Goal: Contribute content: Add original content to the website for others to see

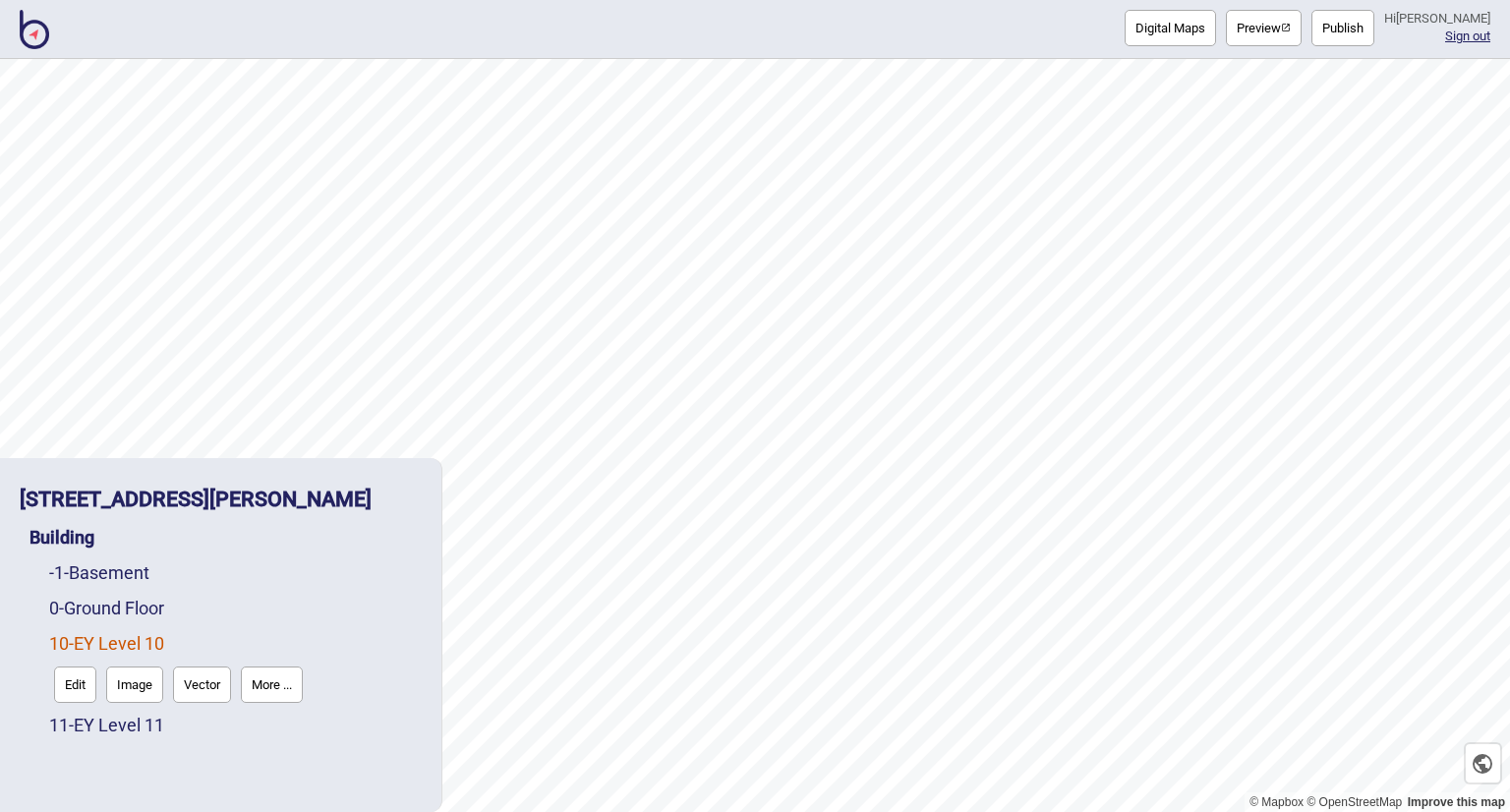
click at [26, 29] on img at bounding box center [34, 29] width 29 height 39
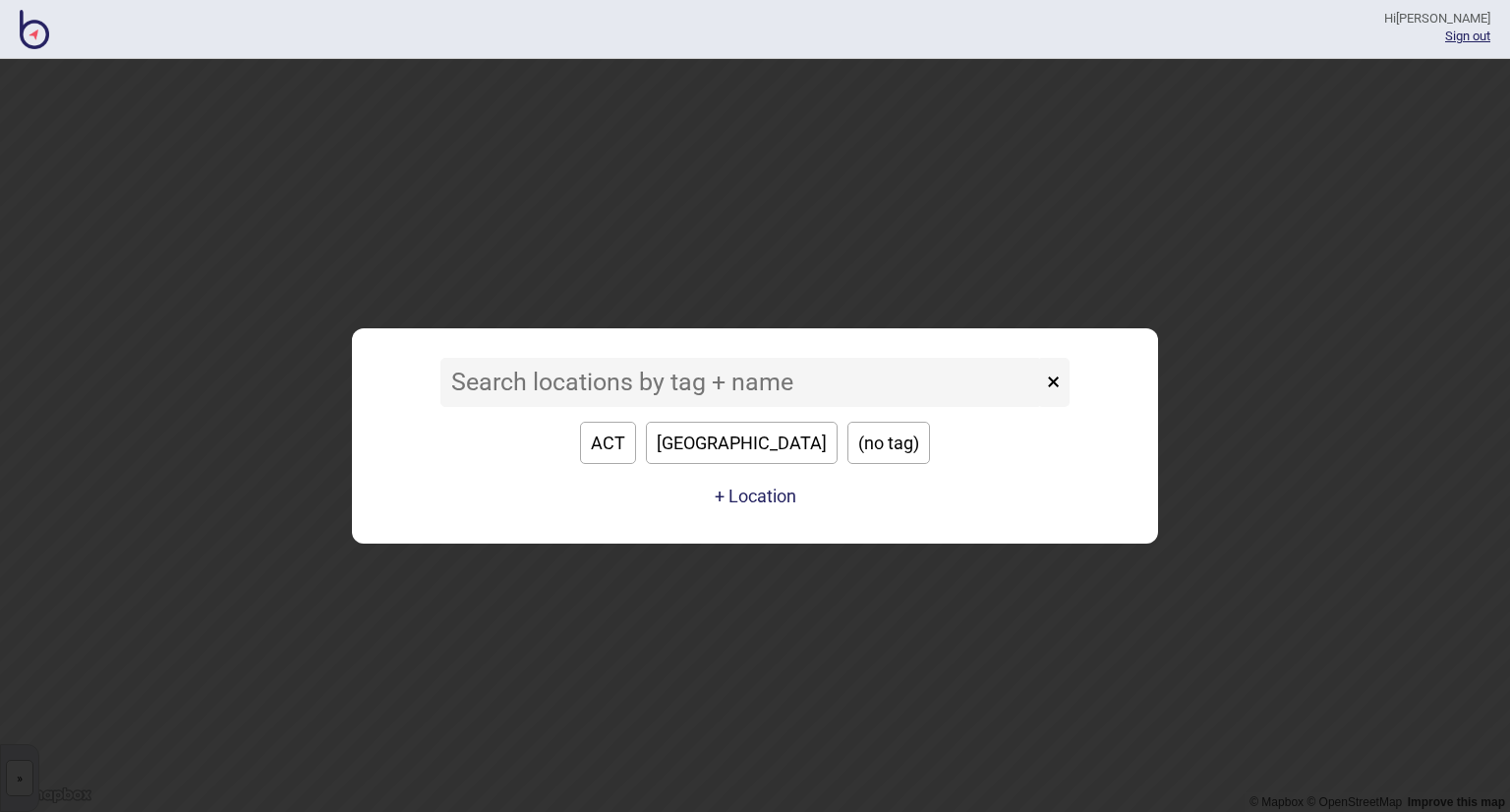
click at [721, 450] on button "[GEOGRAPHIC_DATA]" at bounding box center [741, 442] width 192 height 42
type input "[GEOGRAPHIC_DATA]"
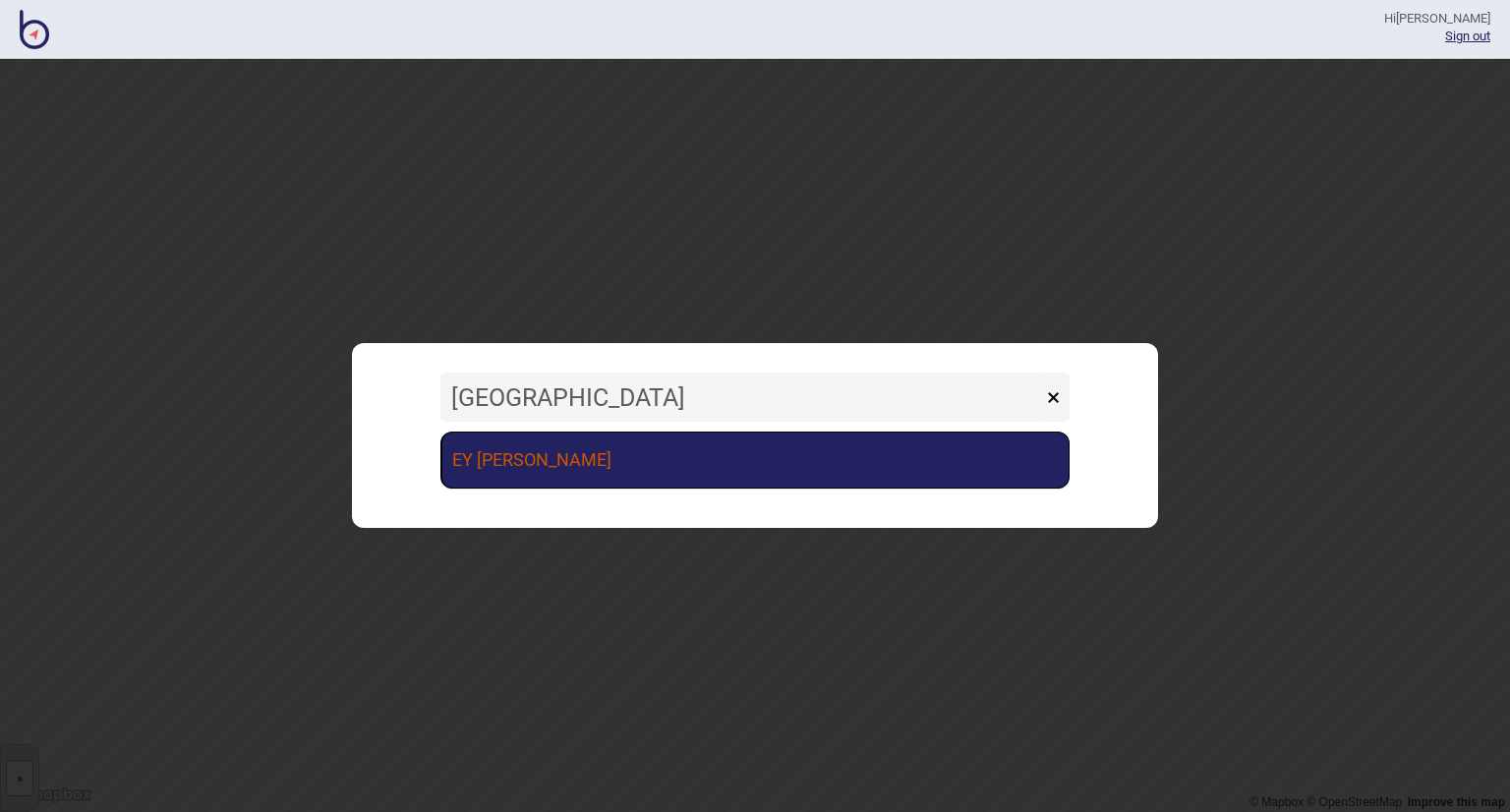
click at [667, 449] on link "EY [PERSON_NAME]" at bounding box center [755, 460] width 629 height 57
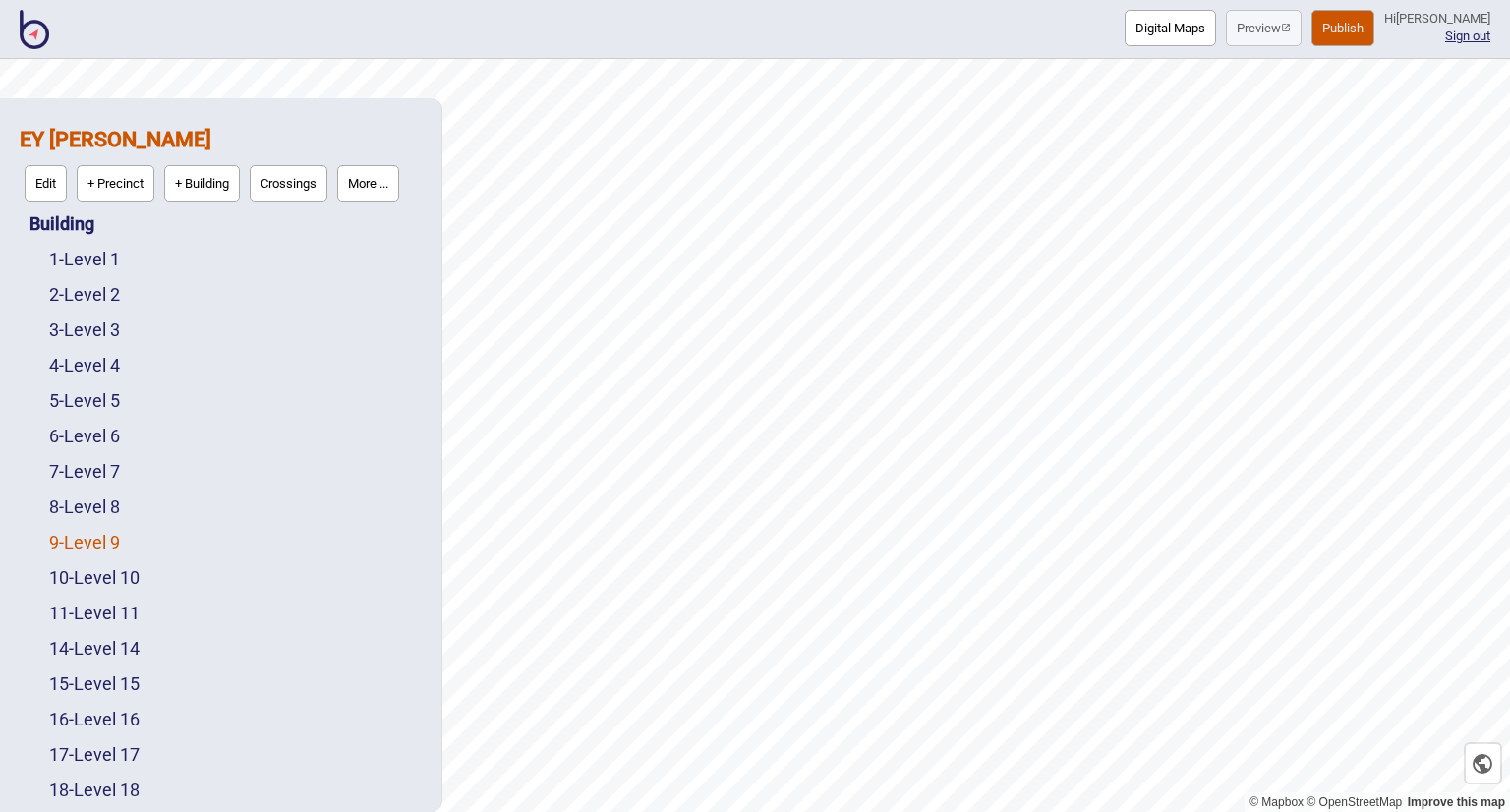
click at [108, 545] on link "9 - Level 9" at bounding box center [85, 542] width 71 height 21
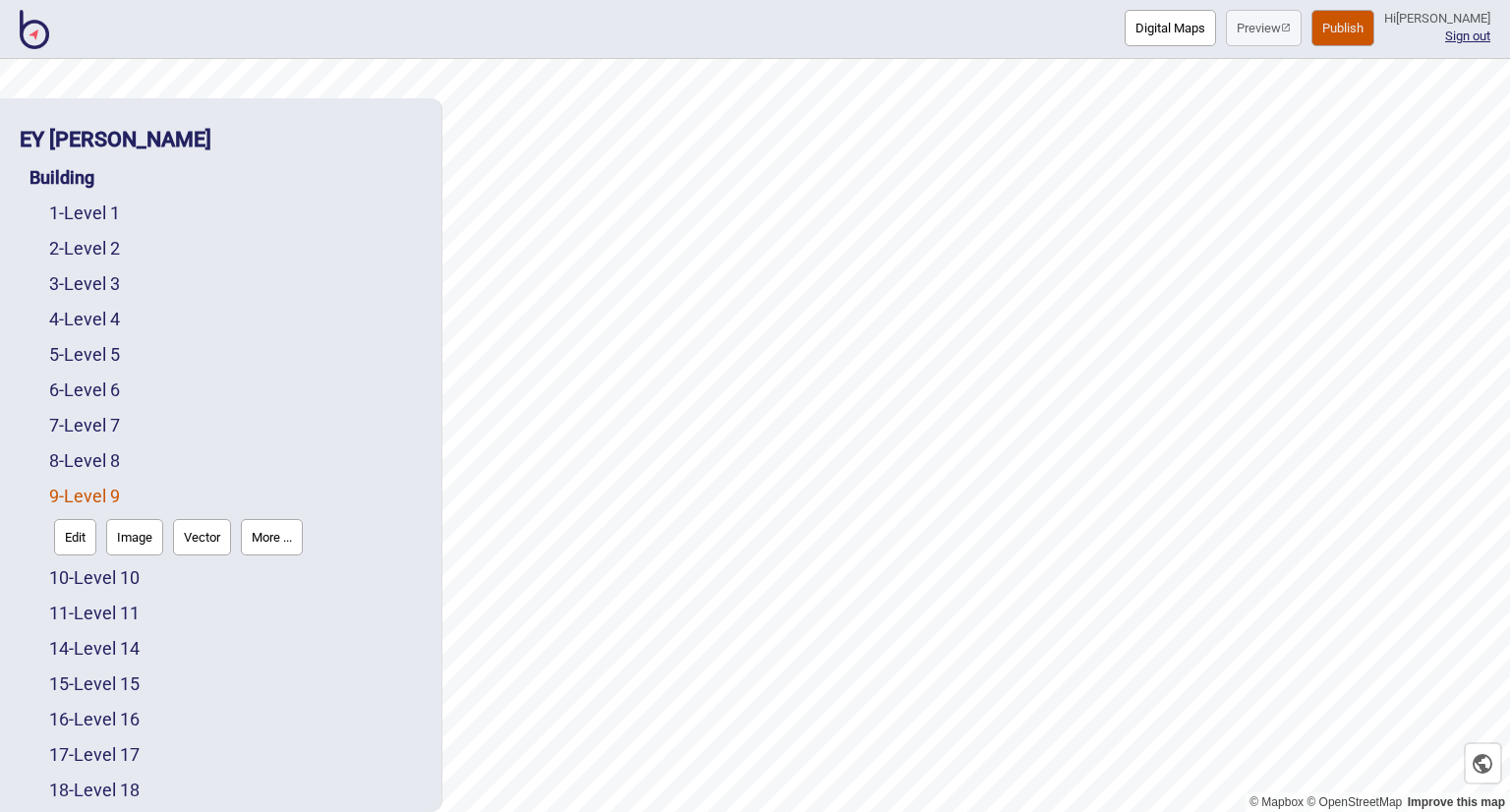
click at [1155, 22] on button "Digital Maps" at bounding box center [1170, 28] width 91 height 36
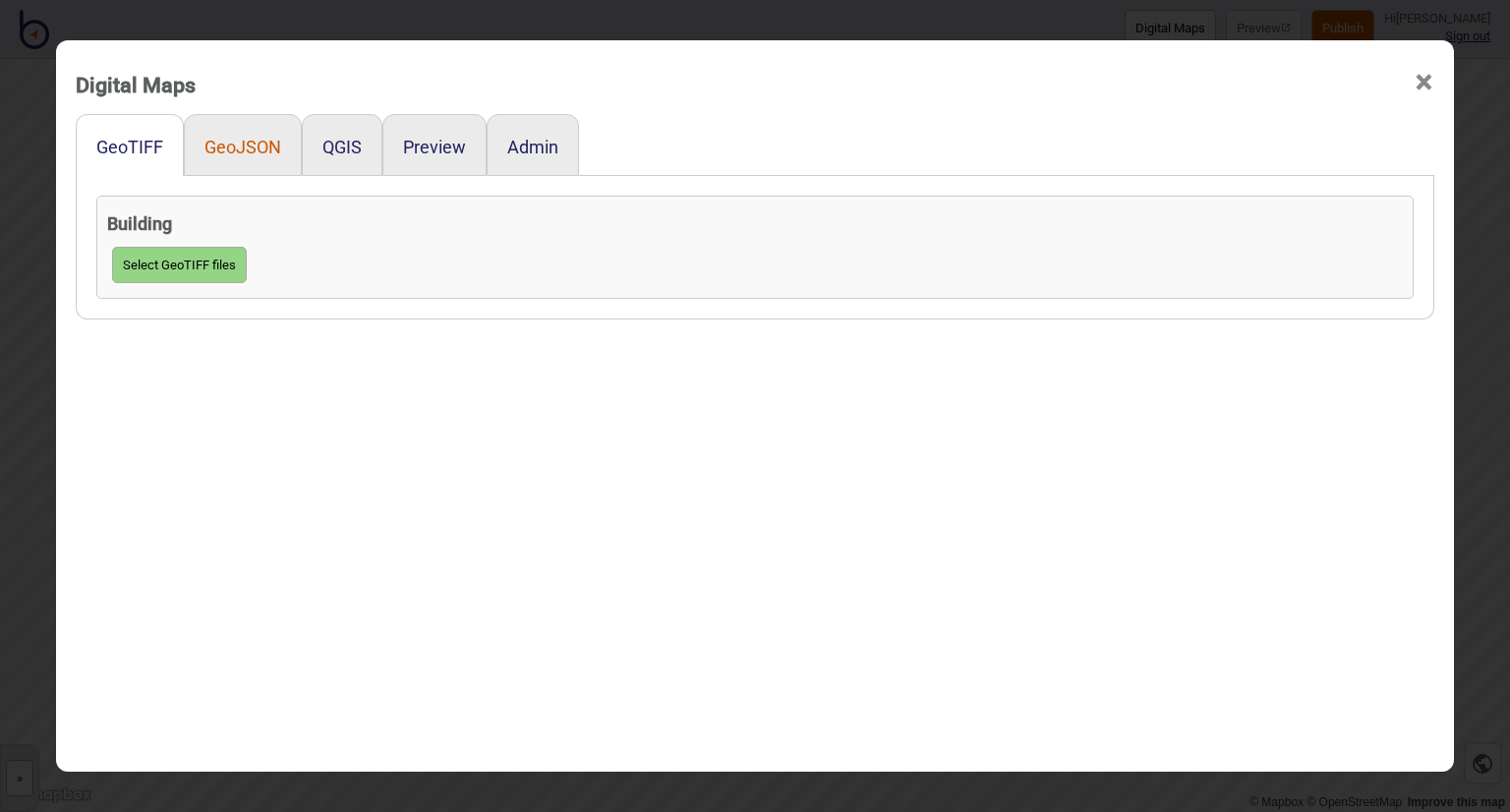
click at [238, 148] on button "GeoJSON" at bounding box center [243, 146] width 77 height 21
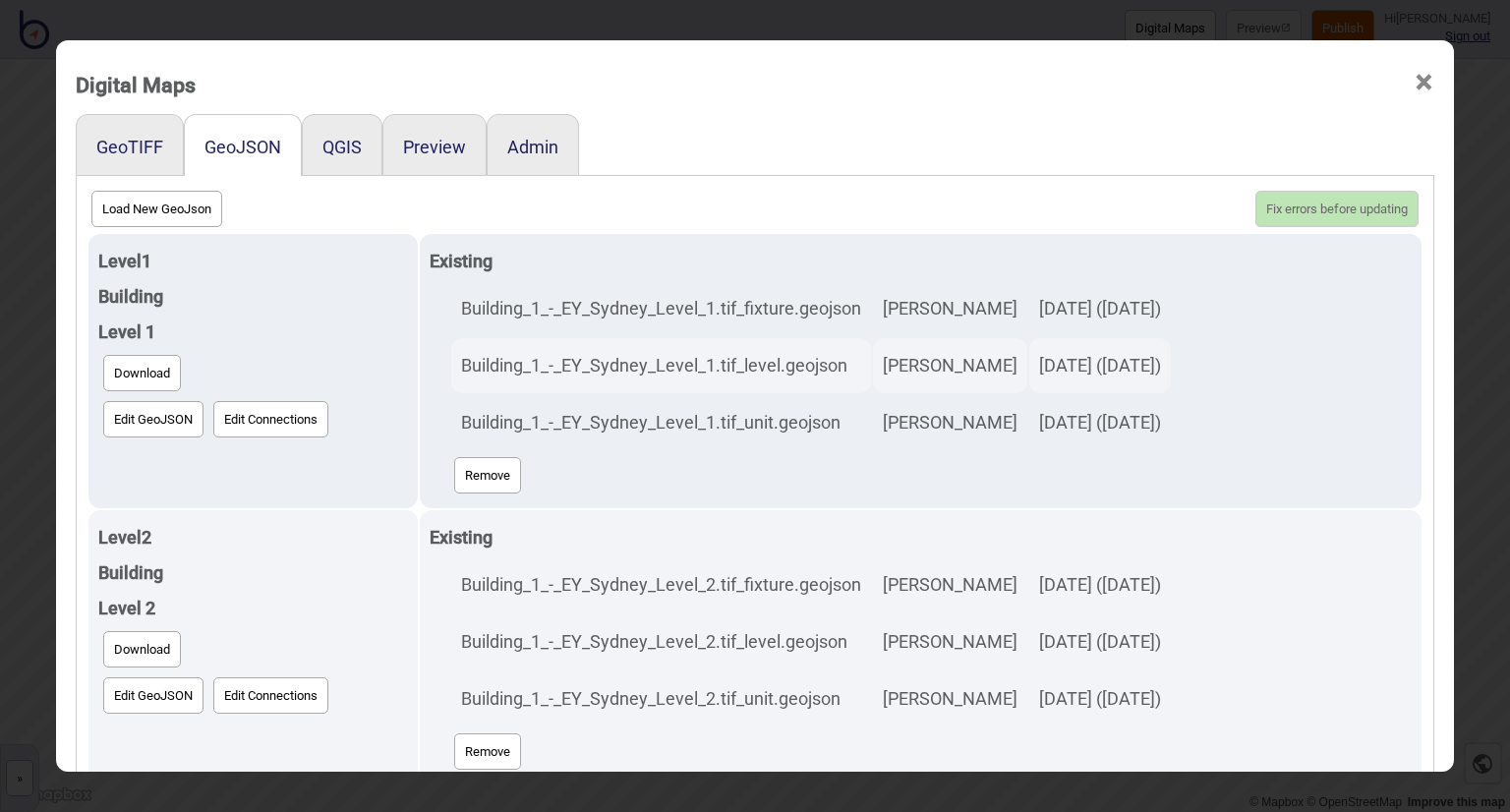
click at [164, 211] on button "Load New GeoJson" at bounding box center [156, 208] width 131 height 36
click input "file" at bounding box center [0, 0] width 0 height 0
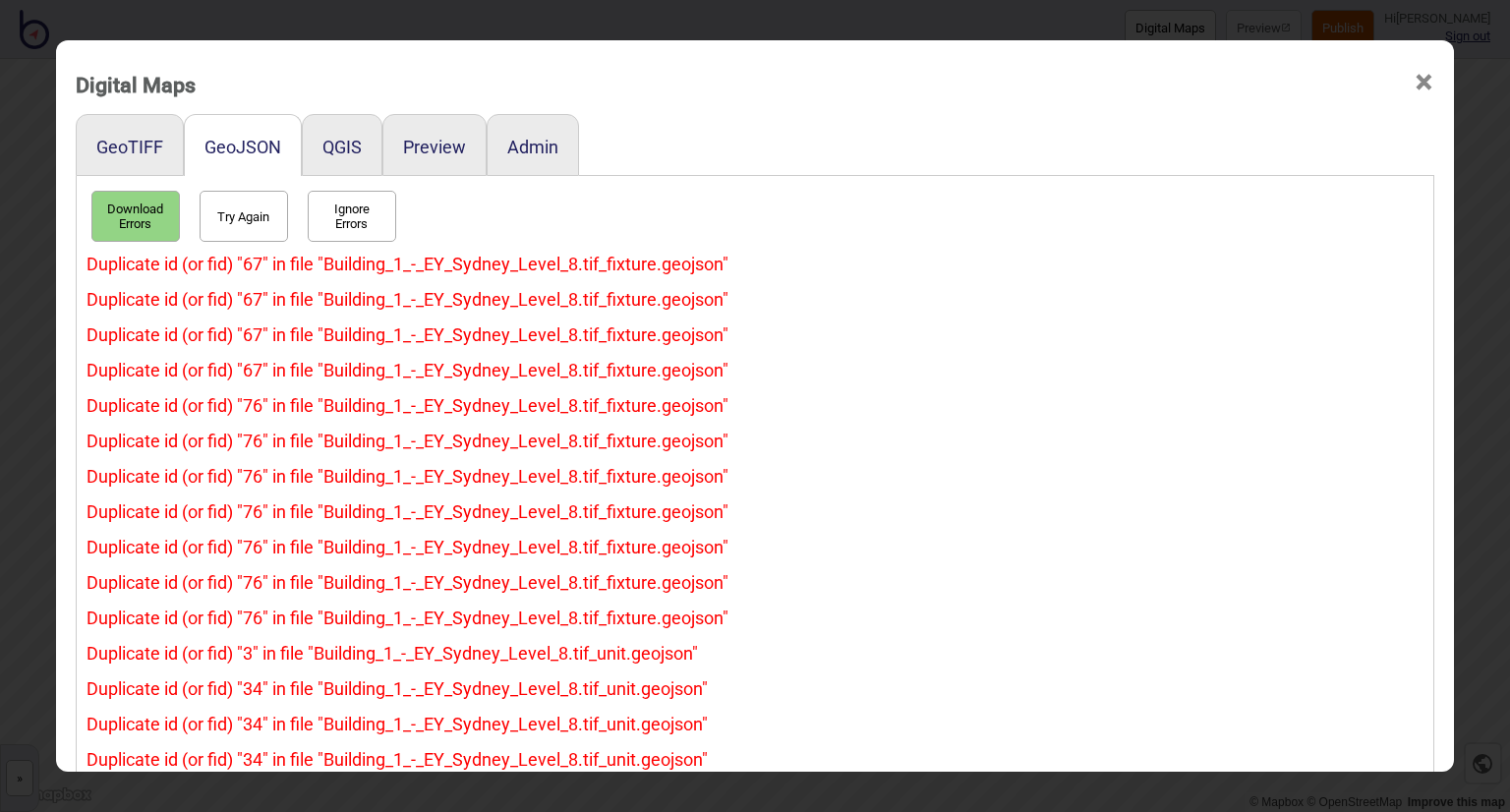
click at [239, 213] on button "Try Again" at bounding box center [244, 216] width 88 height 51
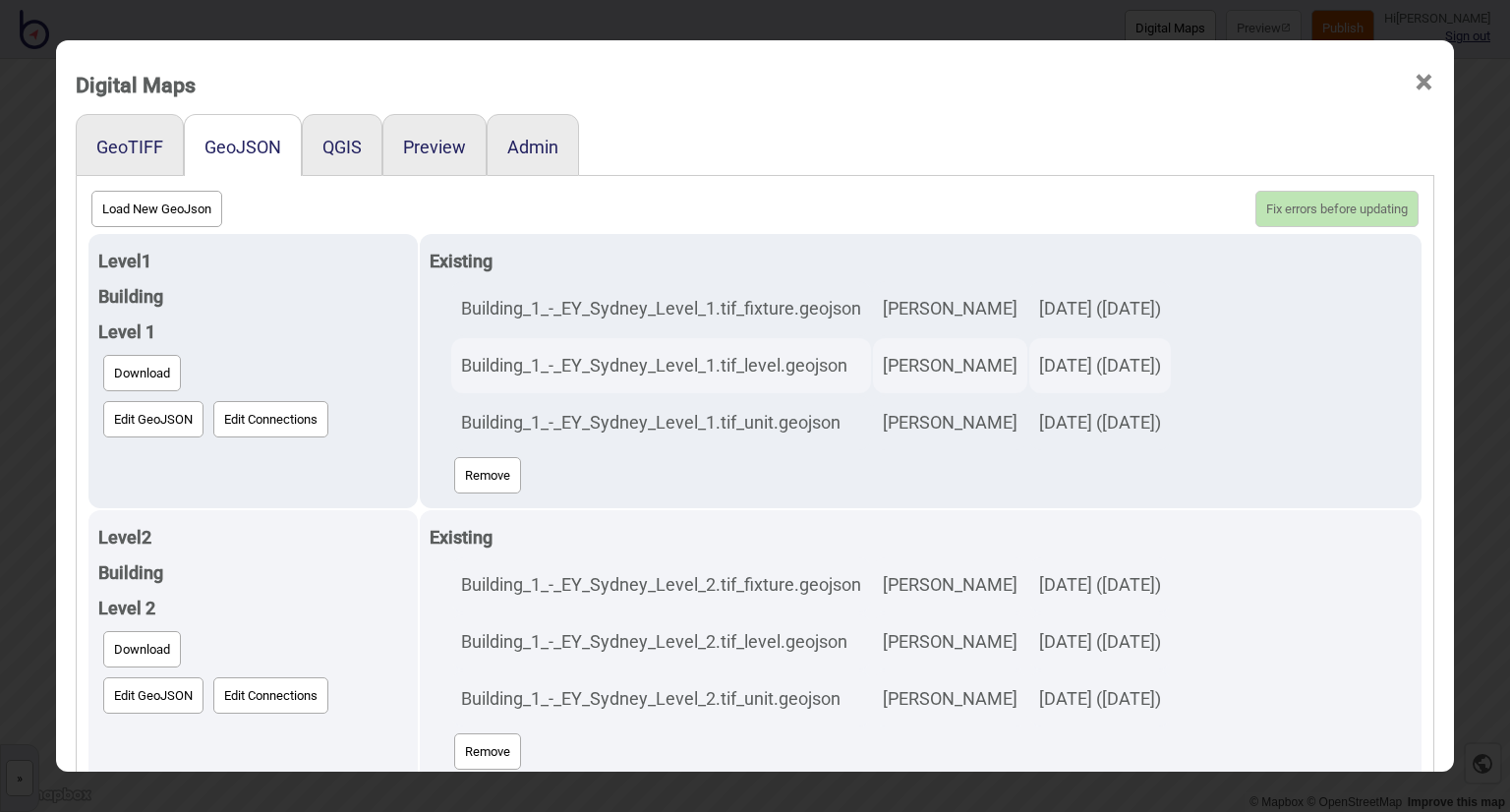
click at [110, 209] on button "Load New GeoJson" at bounding box center [156, 208] width 131 height 36
click input "file" at bounding box center [0, 0] width 0 height 0
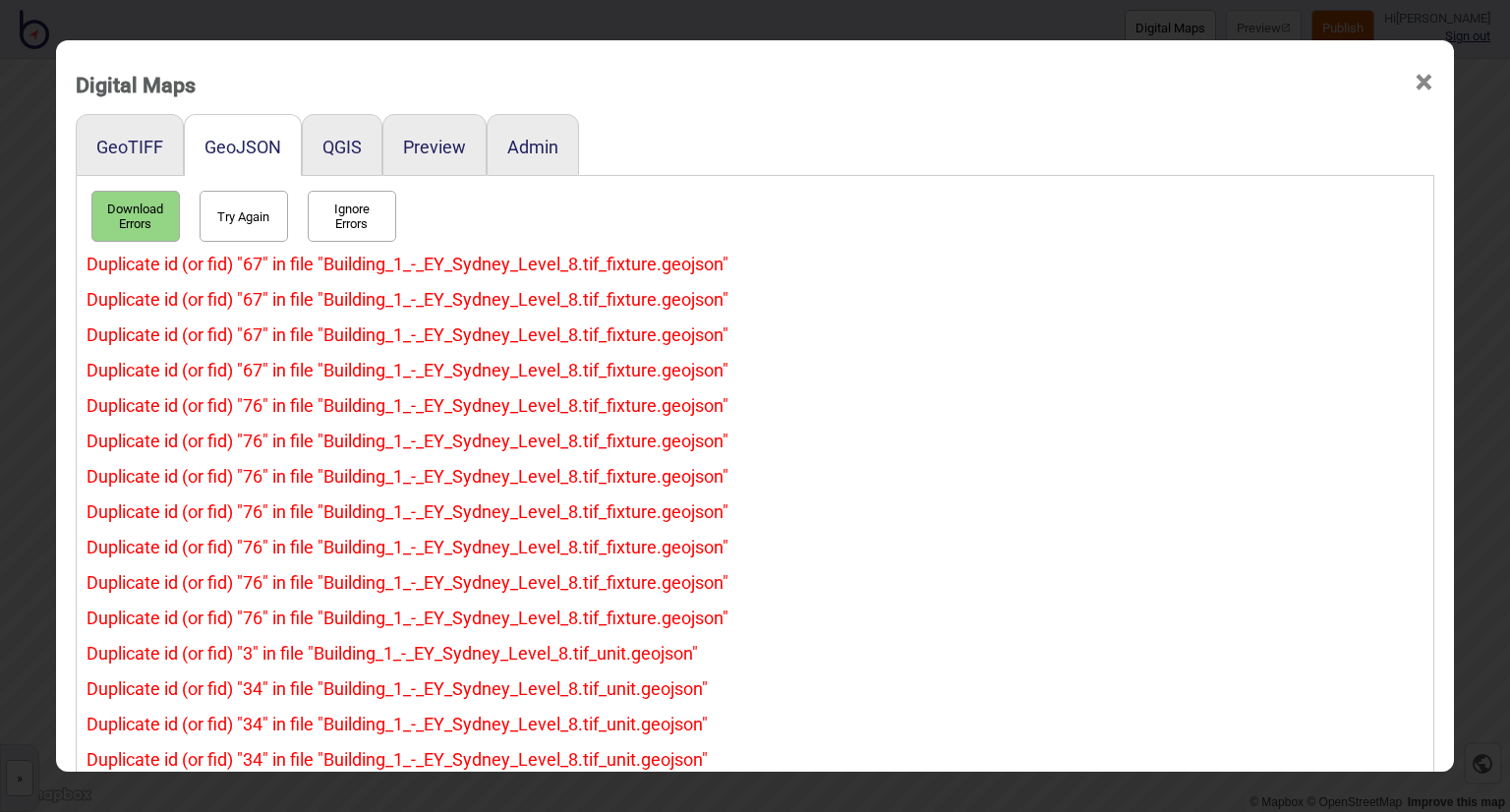
click at [222, 225] on button "Try Again" at bounding box center [244, 216] width 88 height 51
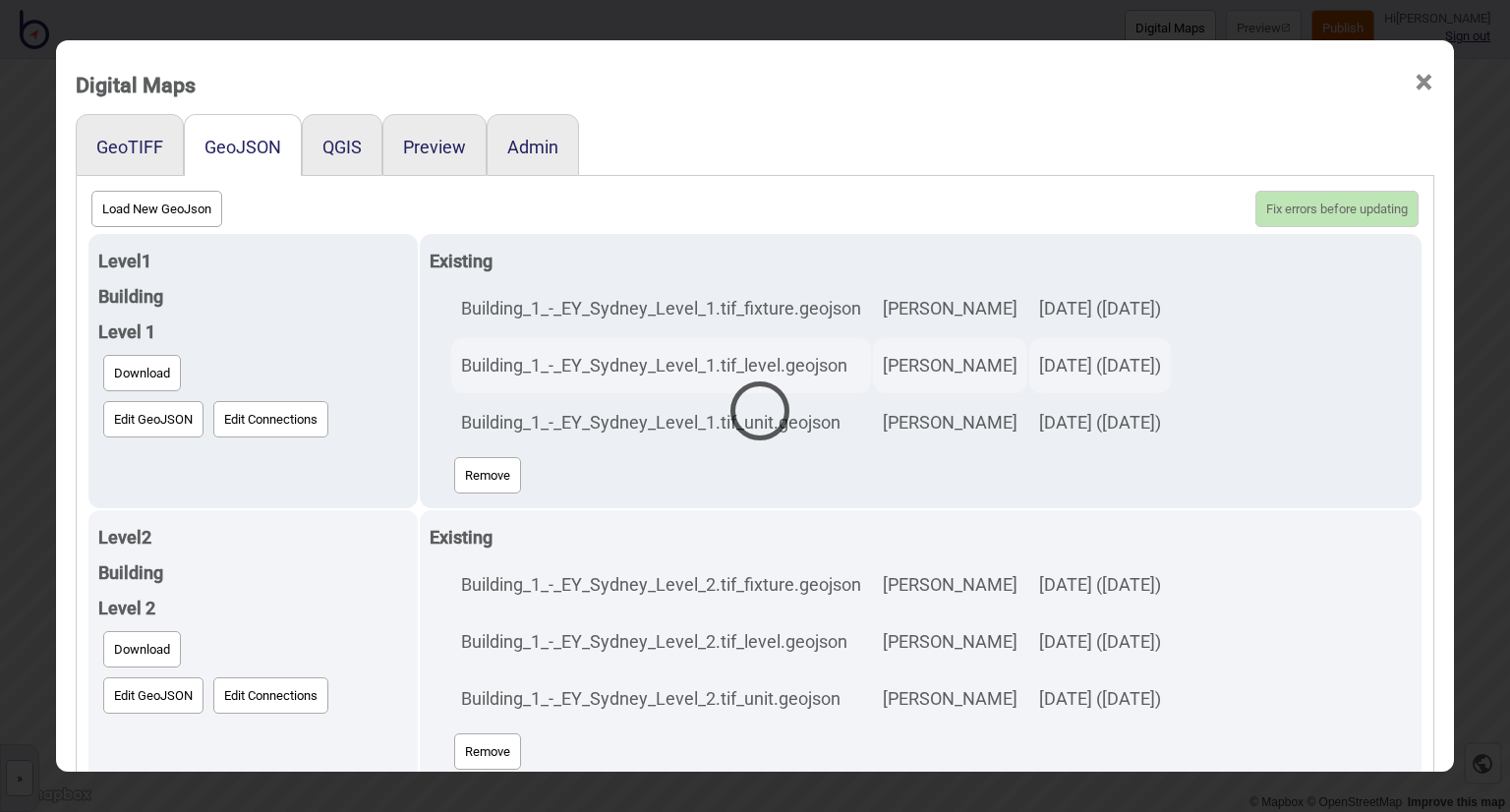
click at [142, 215] on div at bounding box center [755, 406] width 1510 height 812
click at [118, 208] on button "Load New GeoJson" at bounding box center [156, 208] width 131 height 36
click input "file" at bounding box center [0, 0] width 0 height 0
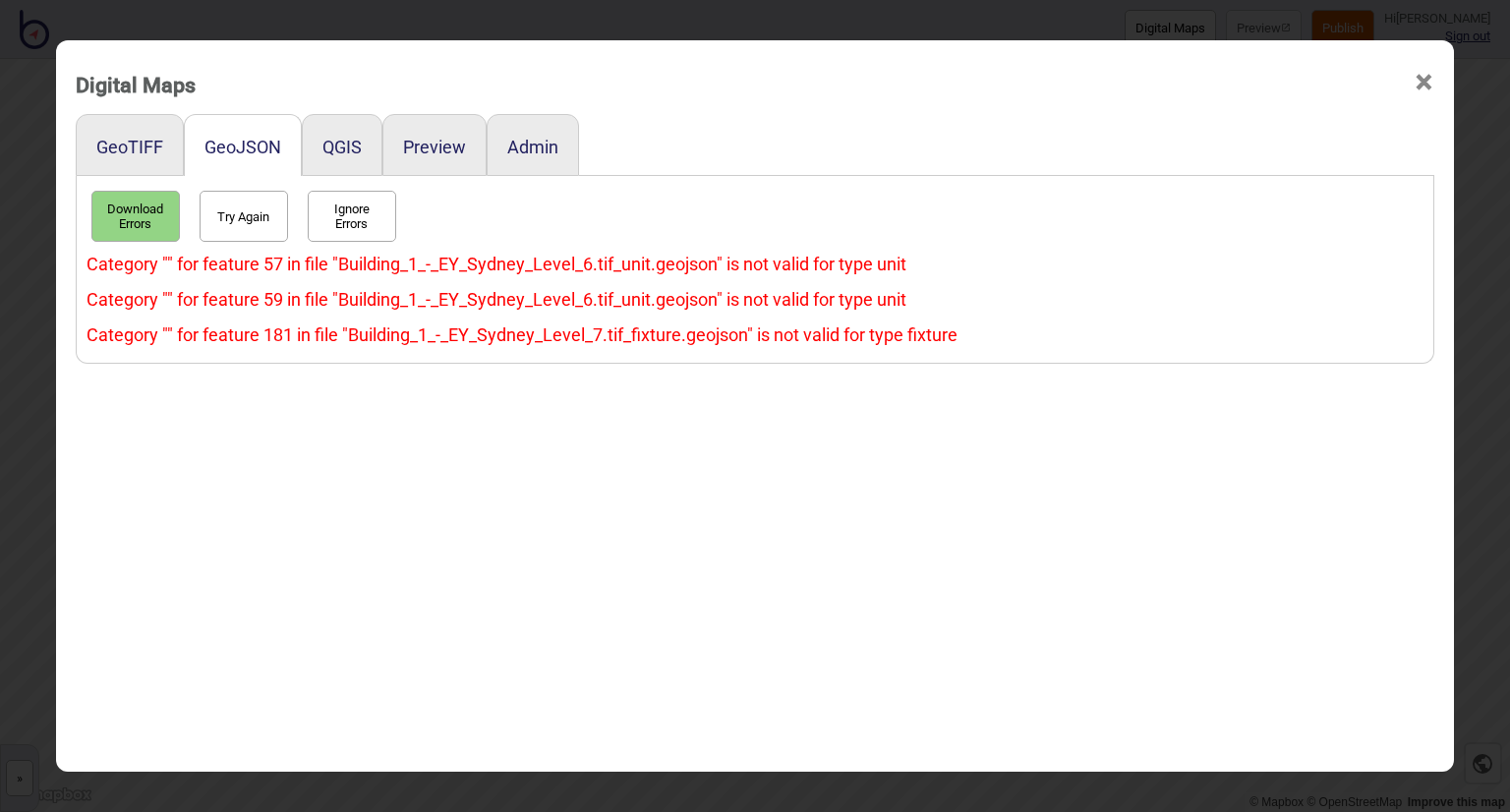
click at [1414, 82] on span "×" at bounding box center [1423, 83] width 21 height 65
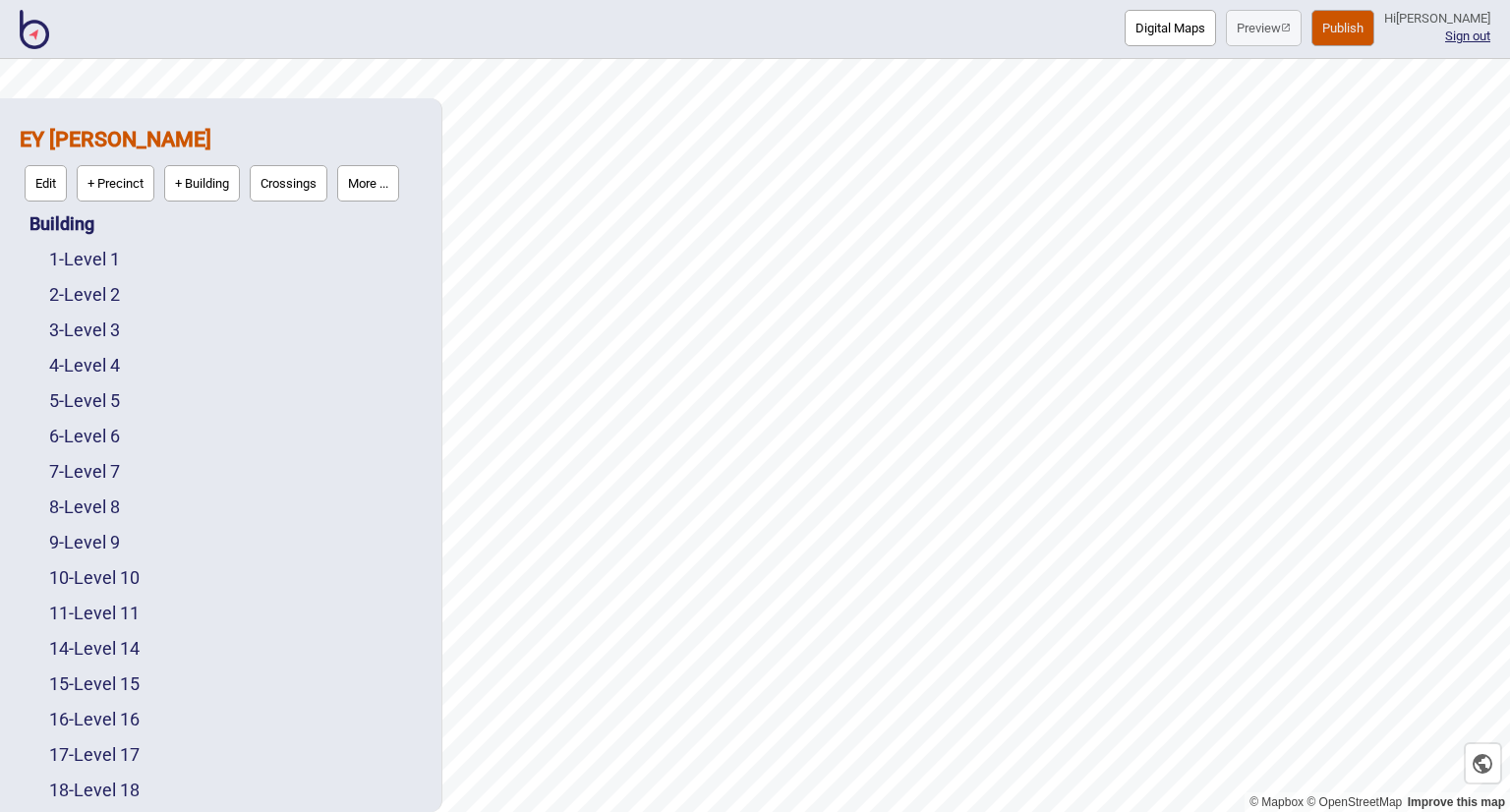
click at [1125, 20] on button "Digital Maps" at bounding box center [1170, 28] width 91 height 36
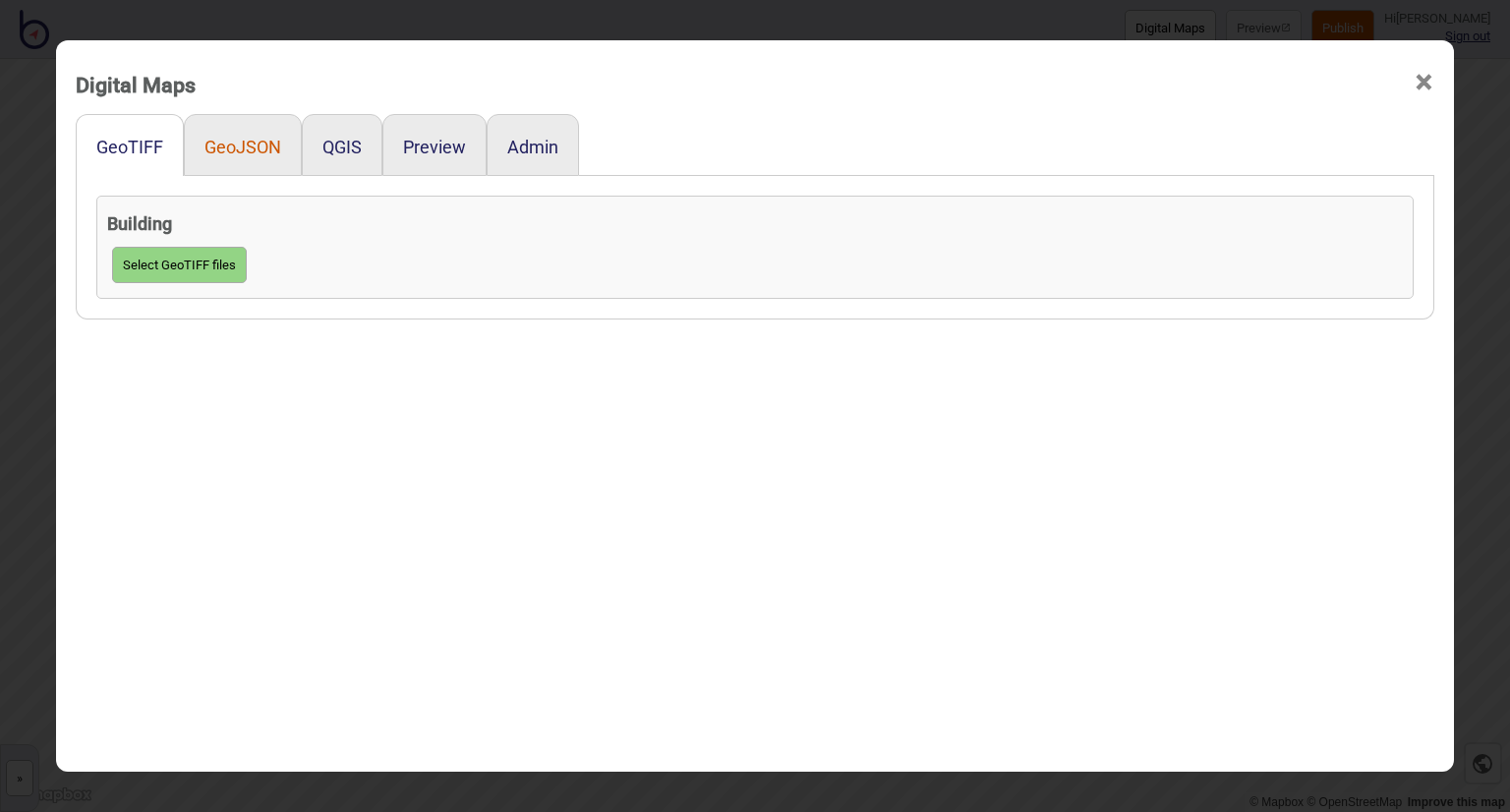
click at [228, 142] on button "GeoJSON" at bounding box center [243, 146] width 77 height 21
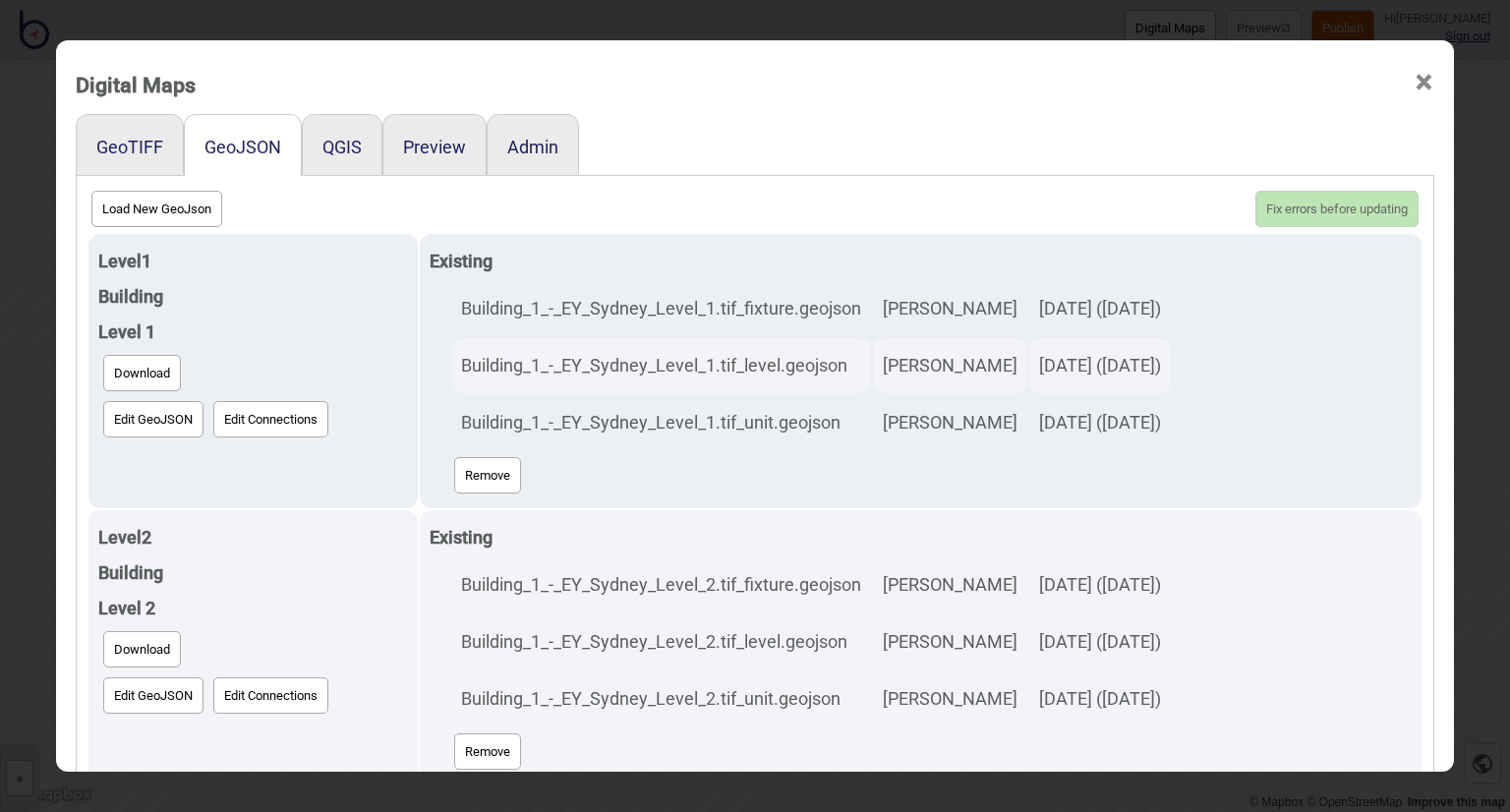
click at [210, 215] on button "Load New GeoJson" at bounding box center [156, 208] width 131 height 36
click input "file" at bounding box center [0, 0] width 0 height 0
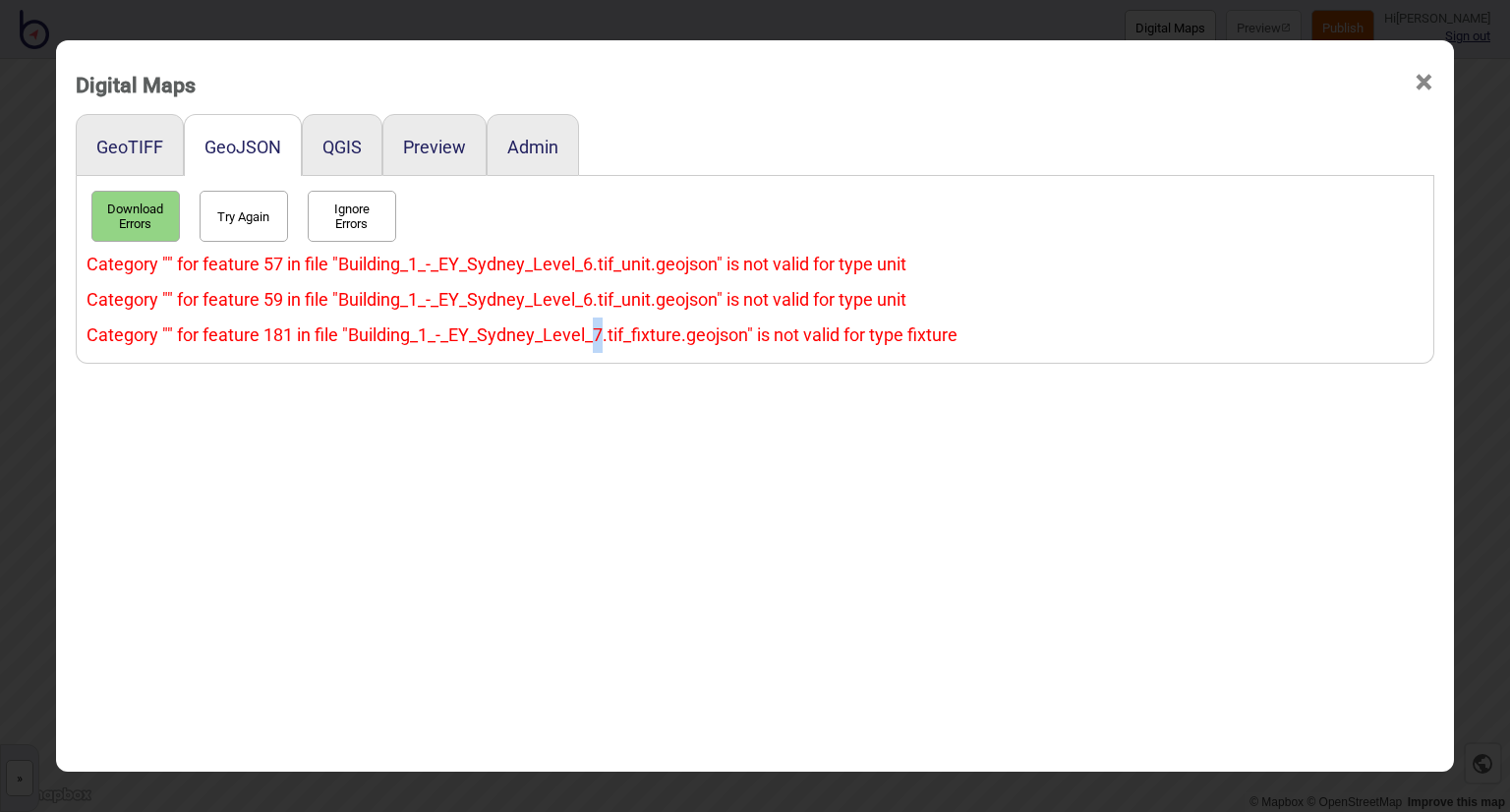
click at [585, 337] on div "Category "" for feature 181 in file "Building_1_-_EY_Sydney_Level_7.tif_fixture…" at bounding box center [755, 335] width 1337 height 35
click at [232, 217] on button "Try Again" at bounding box center [244, 216] width 88 height 51
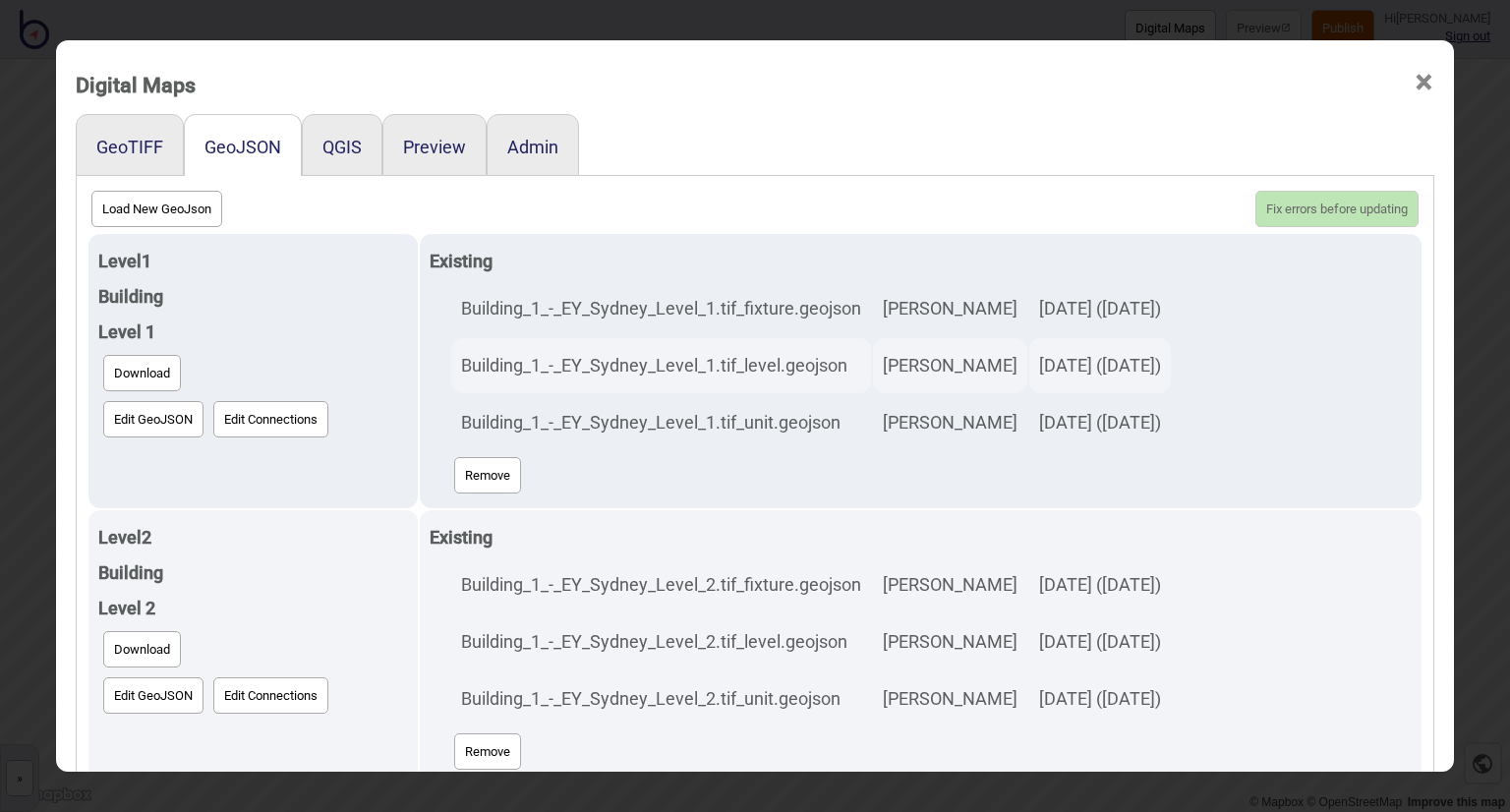
click at [192, 210] on button "Load New GeoJson" at bounding box center [156, 208] width 131 height 36
click input "file" at bounding box center [0, 0] width 0 height 0
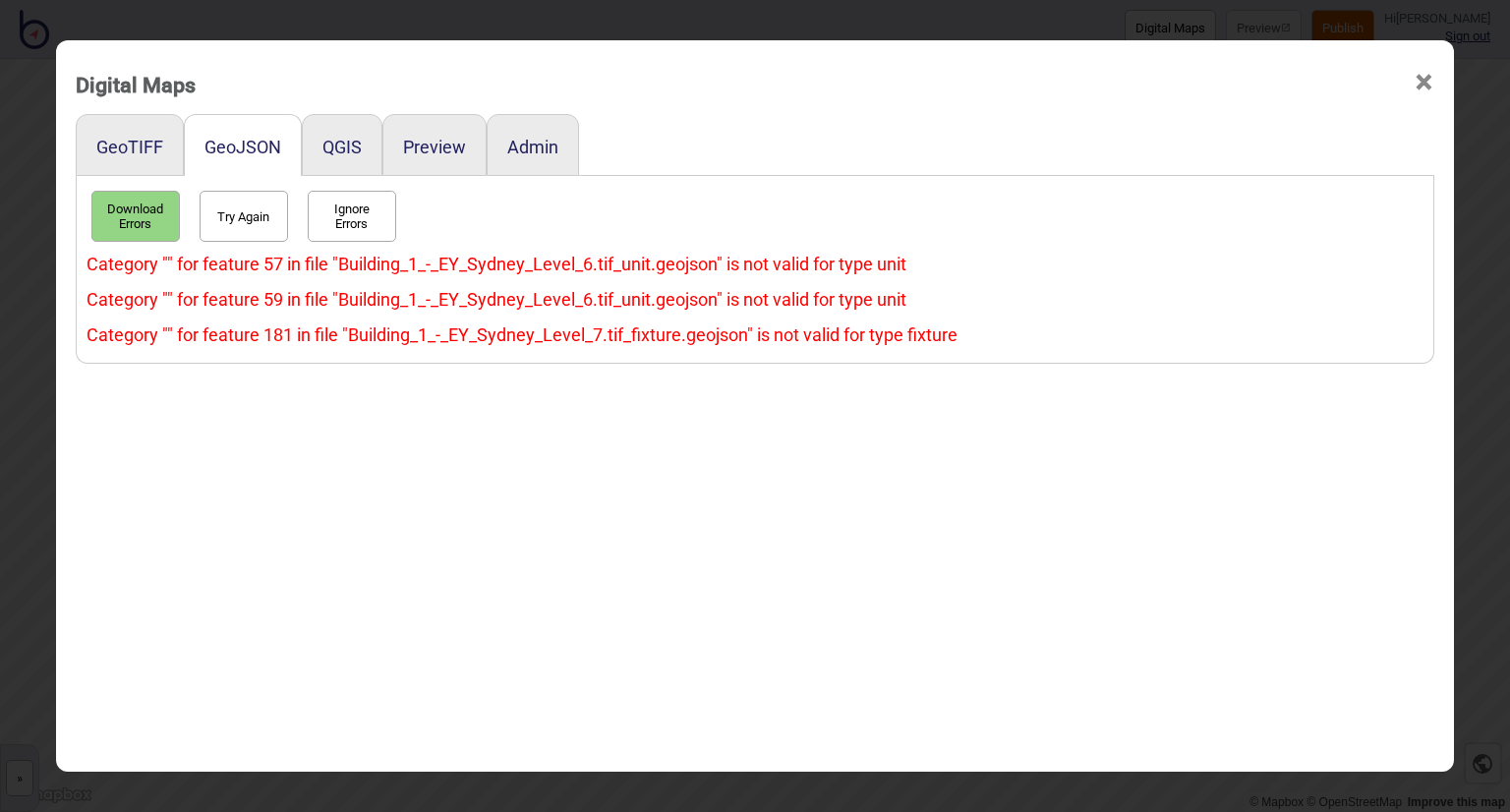
click at [1414, 85] on span "×" at bounding box center [1423, 83] width 21 height 65
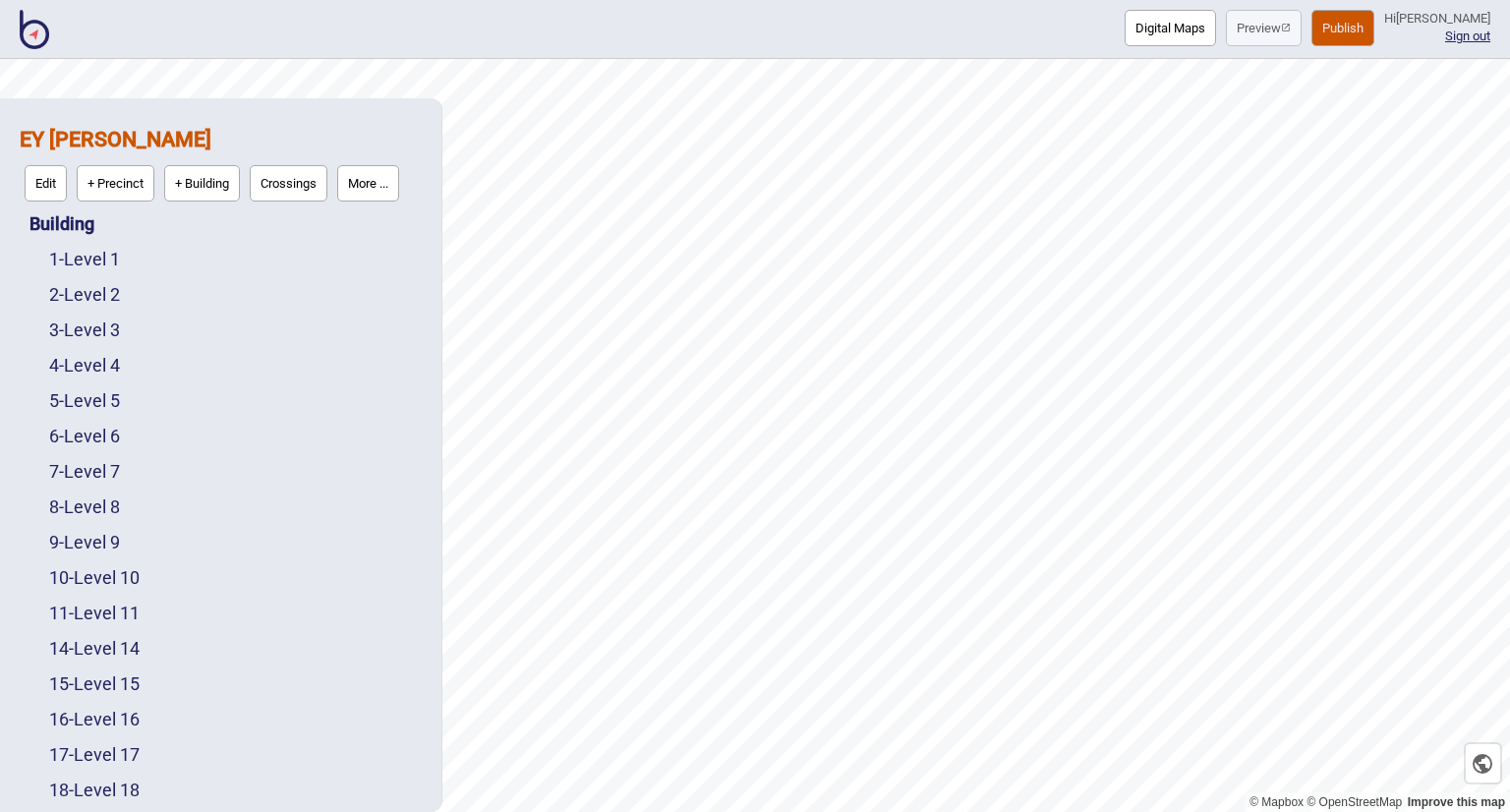
click at [1136, 21] on button "Digital Maps" at bounding box center [1170, 28] width 91 height 36
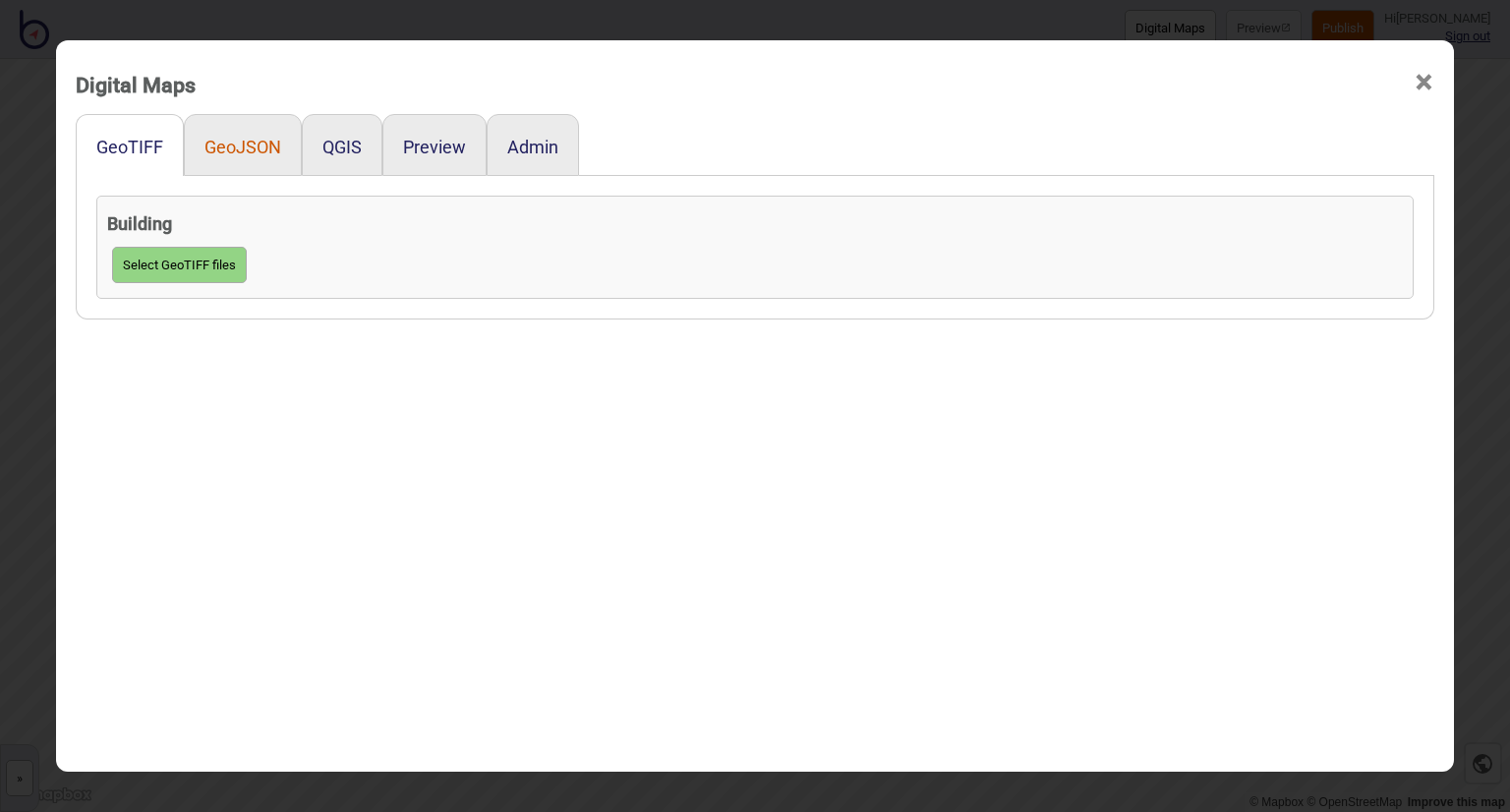
click at [230, 142] on button "GeoJSON" at bounding box center [243, 146] width 77 height 21
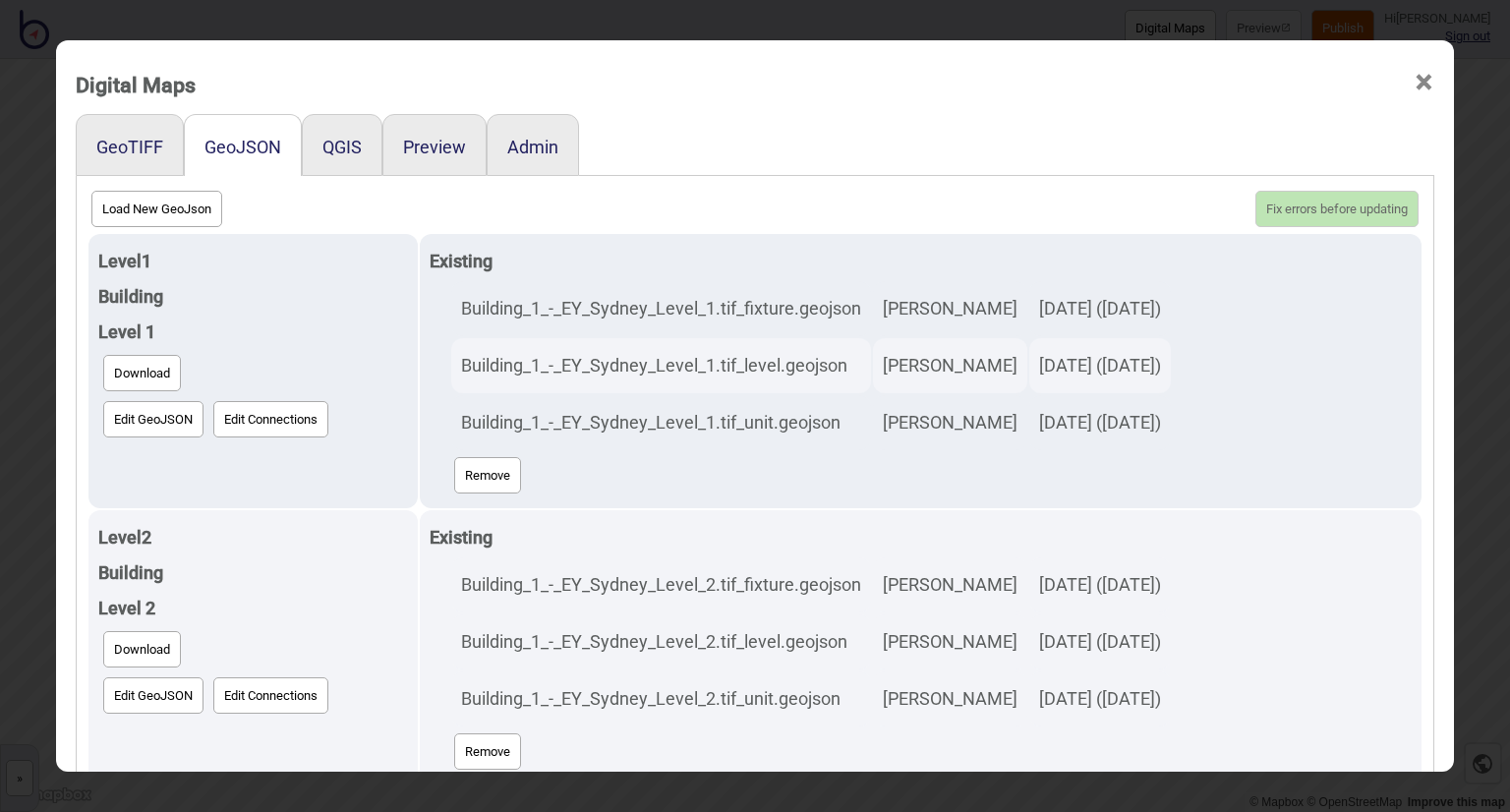
click at [207, 207] on button "Load New GeoJson" at bounding box center [156, 208] width 131 height 36
click input "file" at bounding box center [0, 0] width 0 height 0
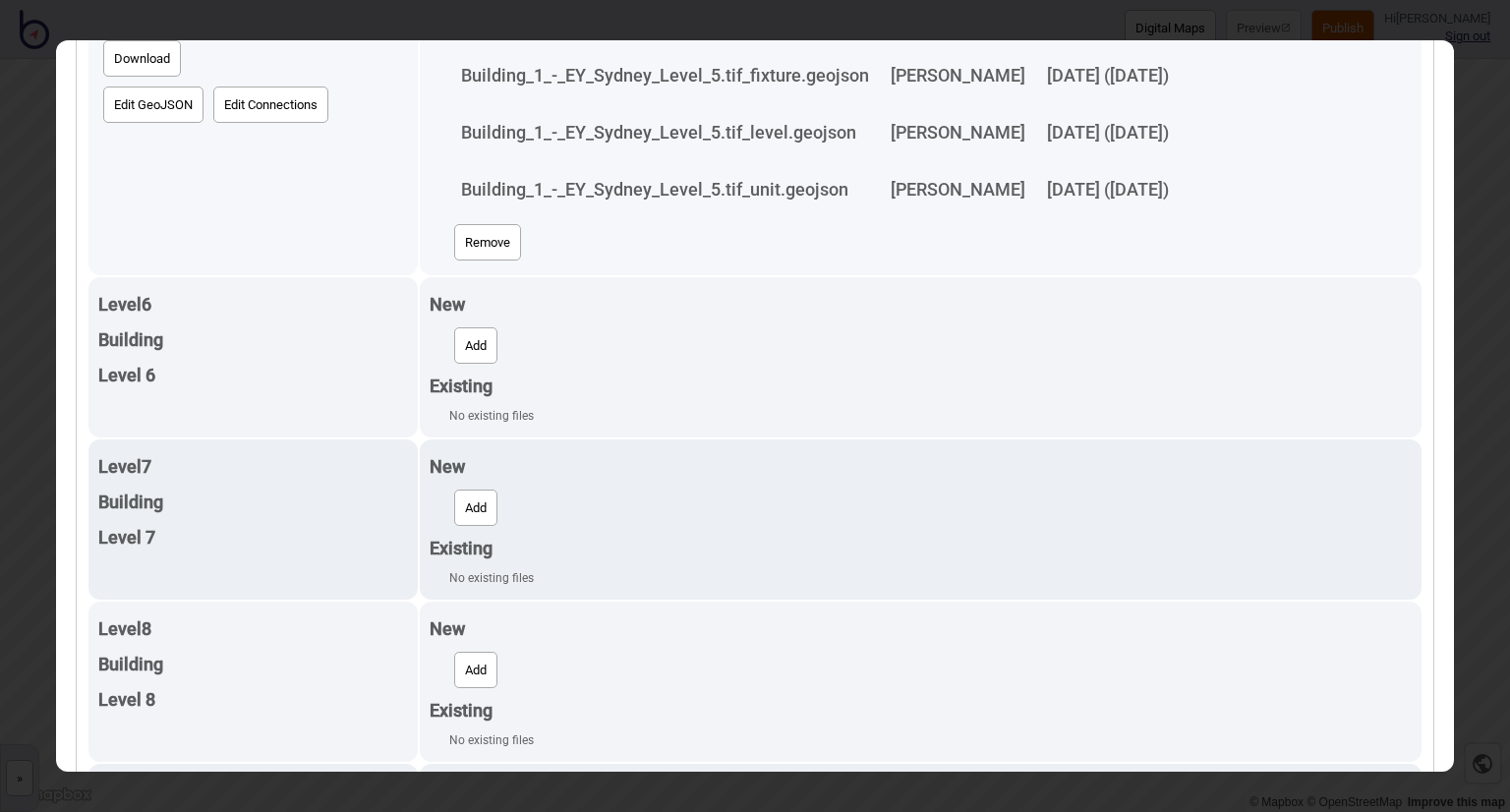
scroll to position [1769, 0]
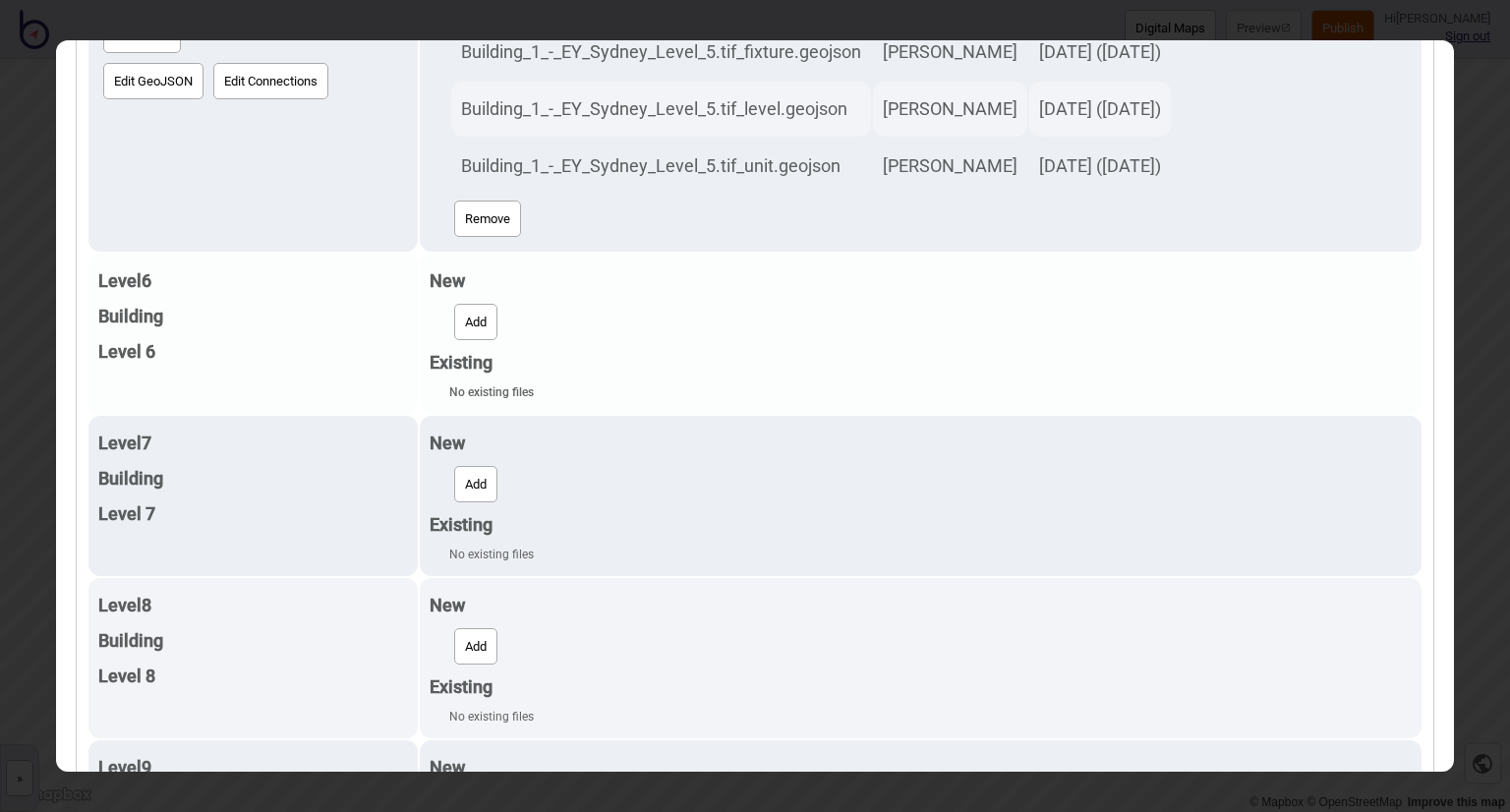
click at [454, 312] on button "Add" at bounding box center [476, 321] width 43 height 36
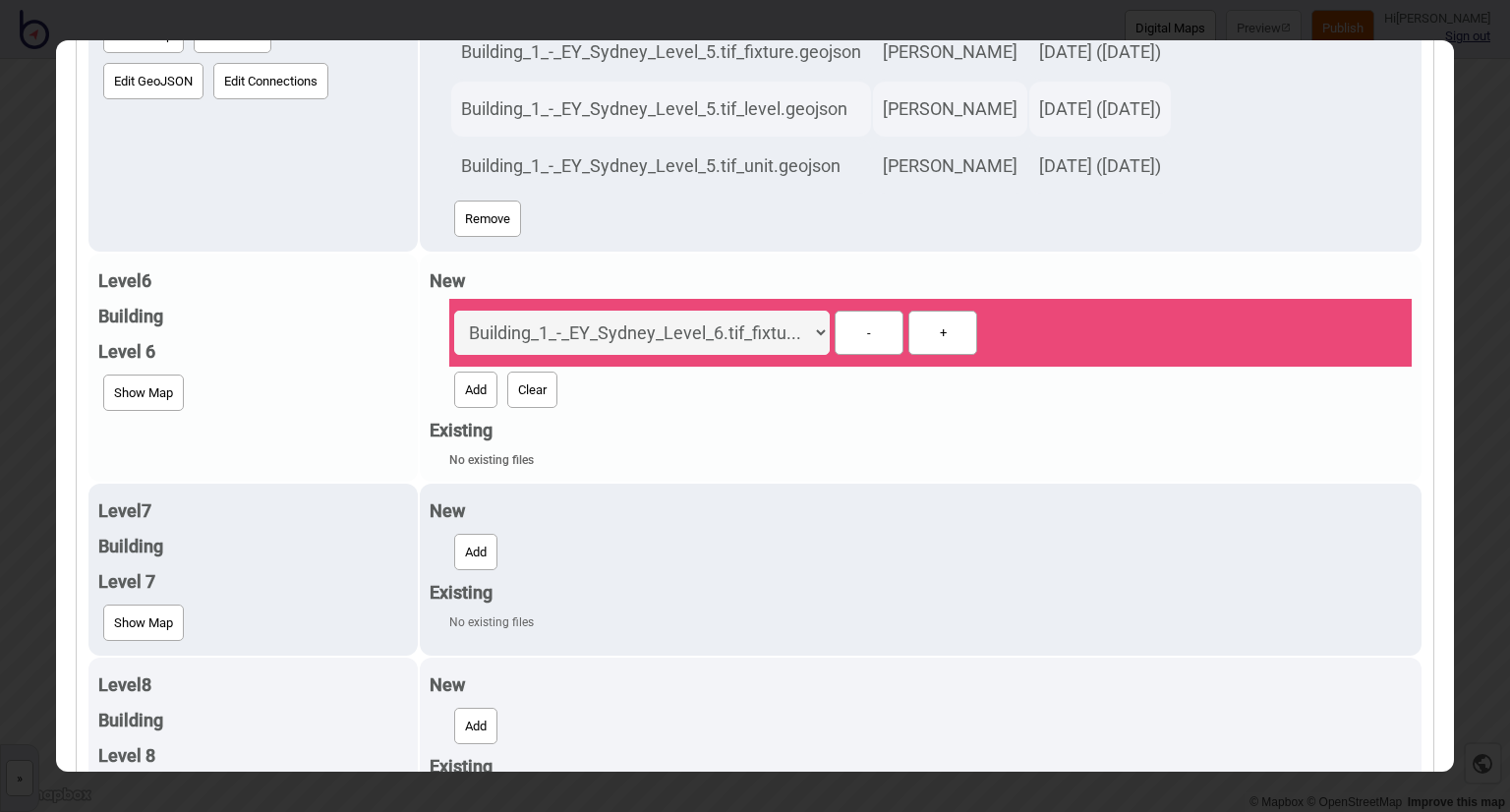
click at [454, 381] on button "Add" at bounding box center [476, 389] width 43 height 36
select select "Building_1_-_EY_Sydney_Level_6.tif_level.geojson"
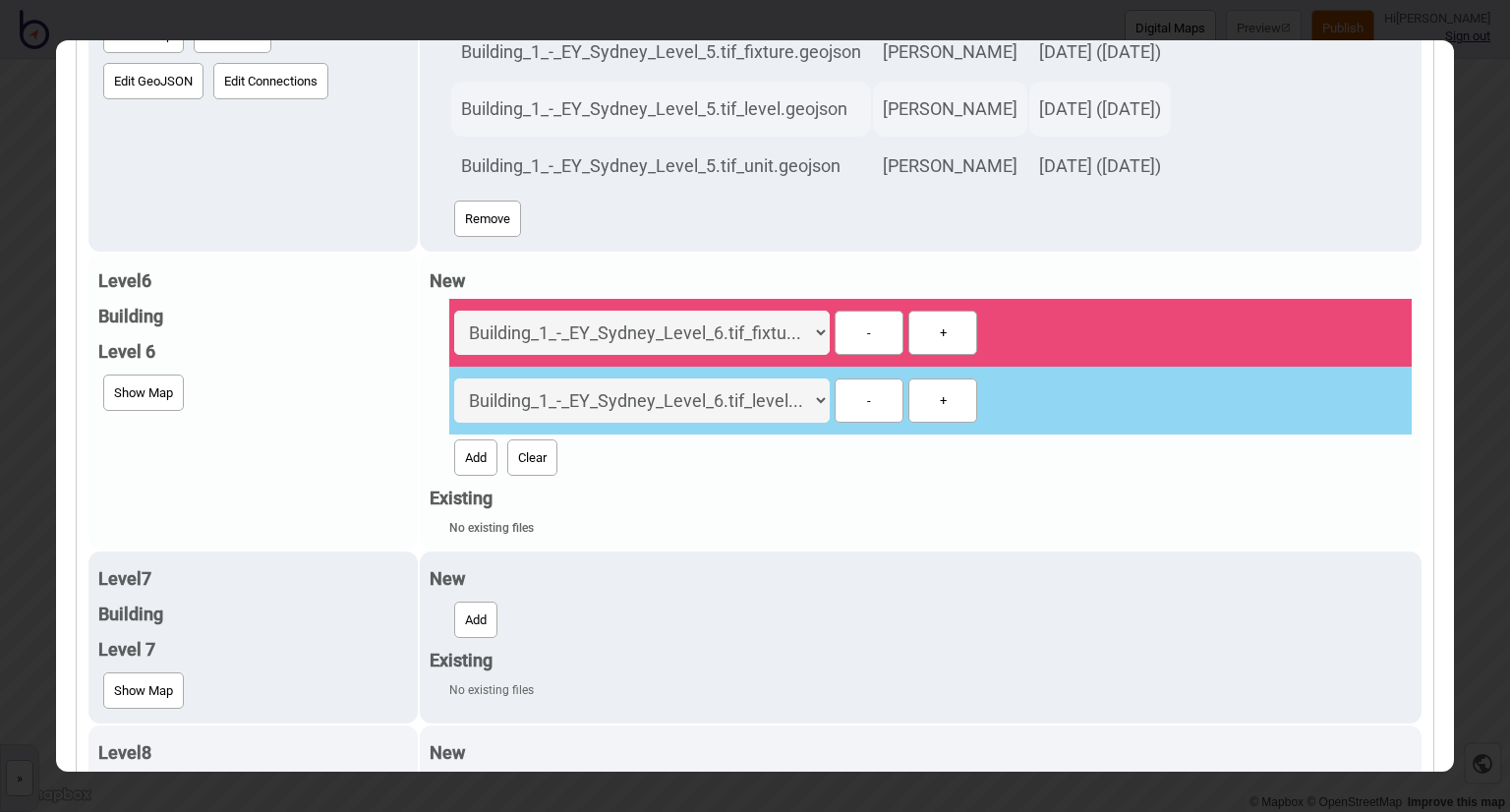
click at [454, 443] on button "Add" at bounding box center [476, 457] width 43 height 36
select select "Building_1_-_EY_Sydney_Level_6.tif_unit.geojson"
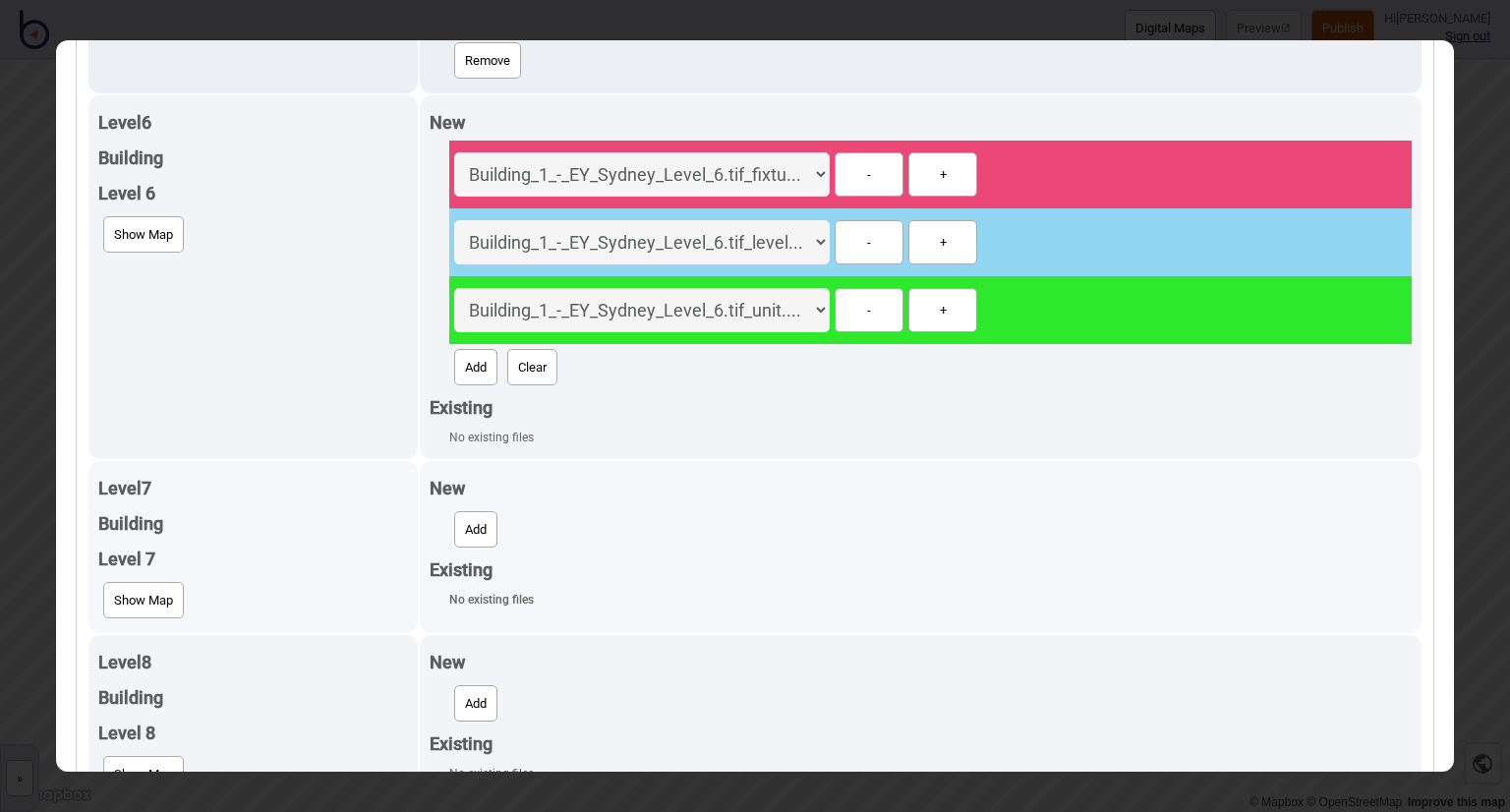
scroll to position [2064, 0]
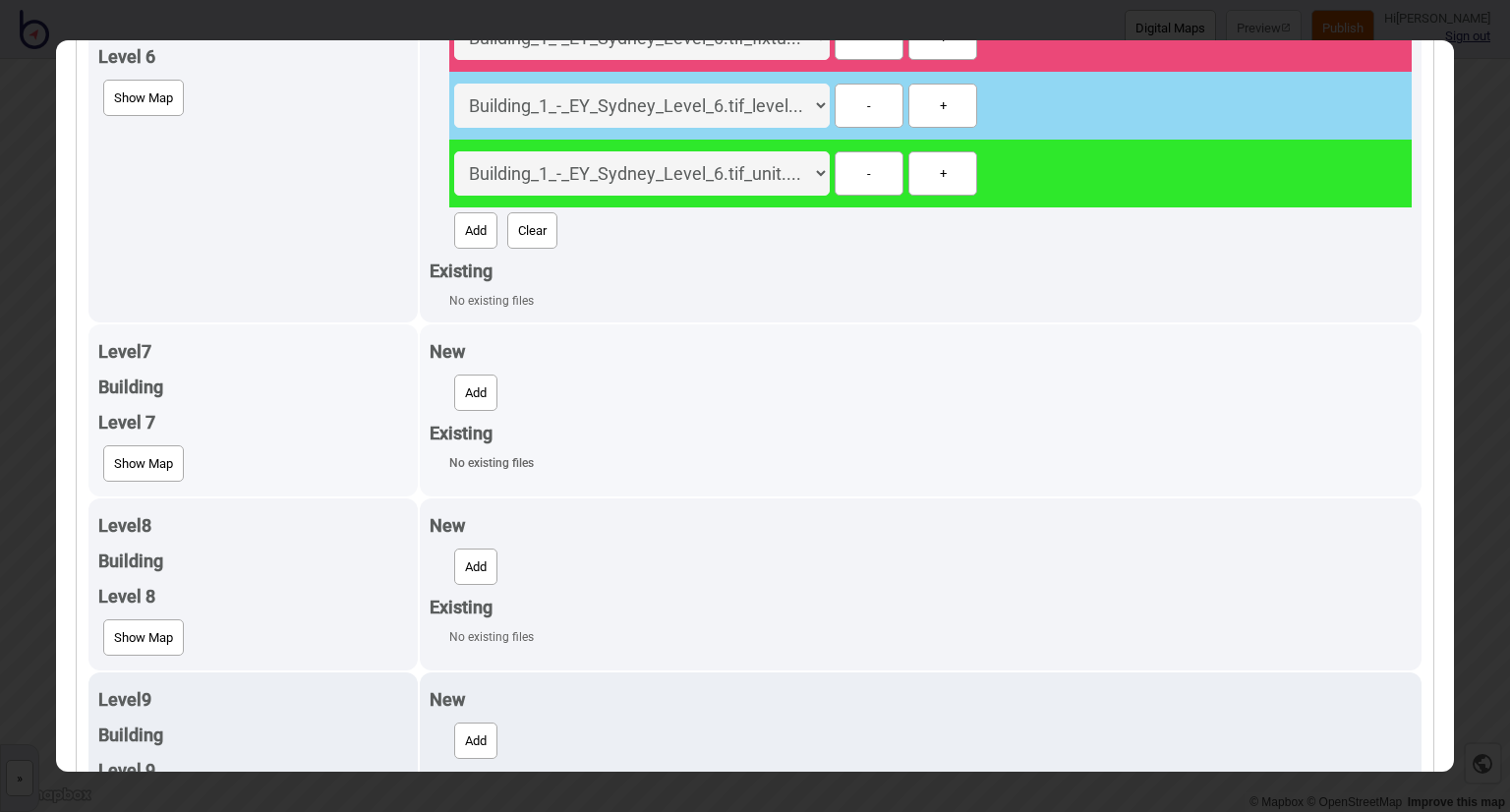
click at [454, 375] on button "Add" at bounding box center [476, 392] width 43 height 36
select select "Building_1_-_EY_Sydney_Level_7.tif_fixture.geojson"
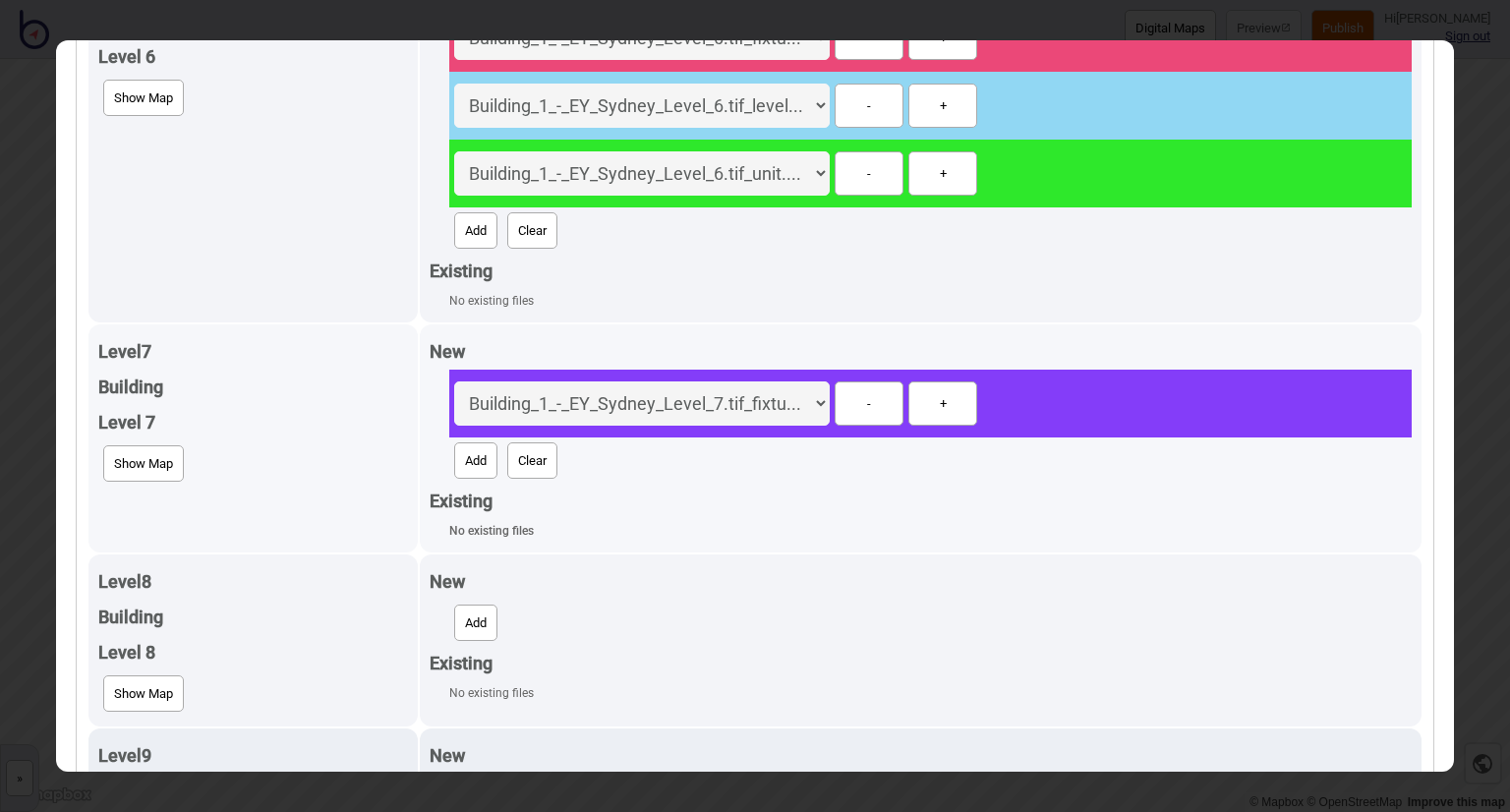
click at [454, 444] on button "Add" at bounding box center [476, 460] width 43 height 36
select select "Building_1_-_EY_Sydney_Level_7.tif_level.geojson"
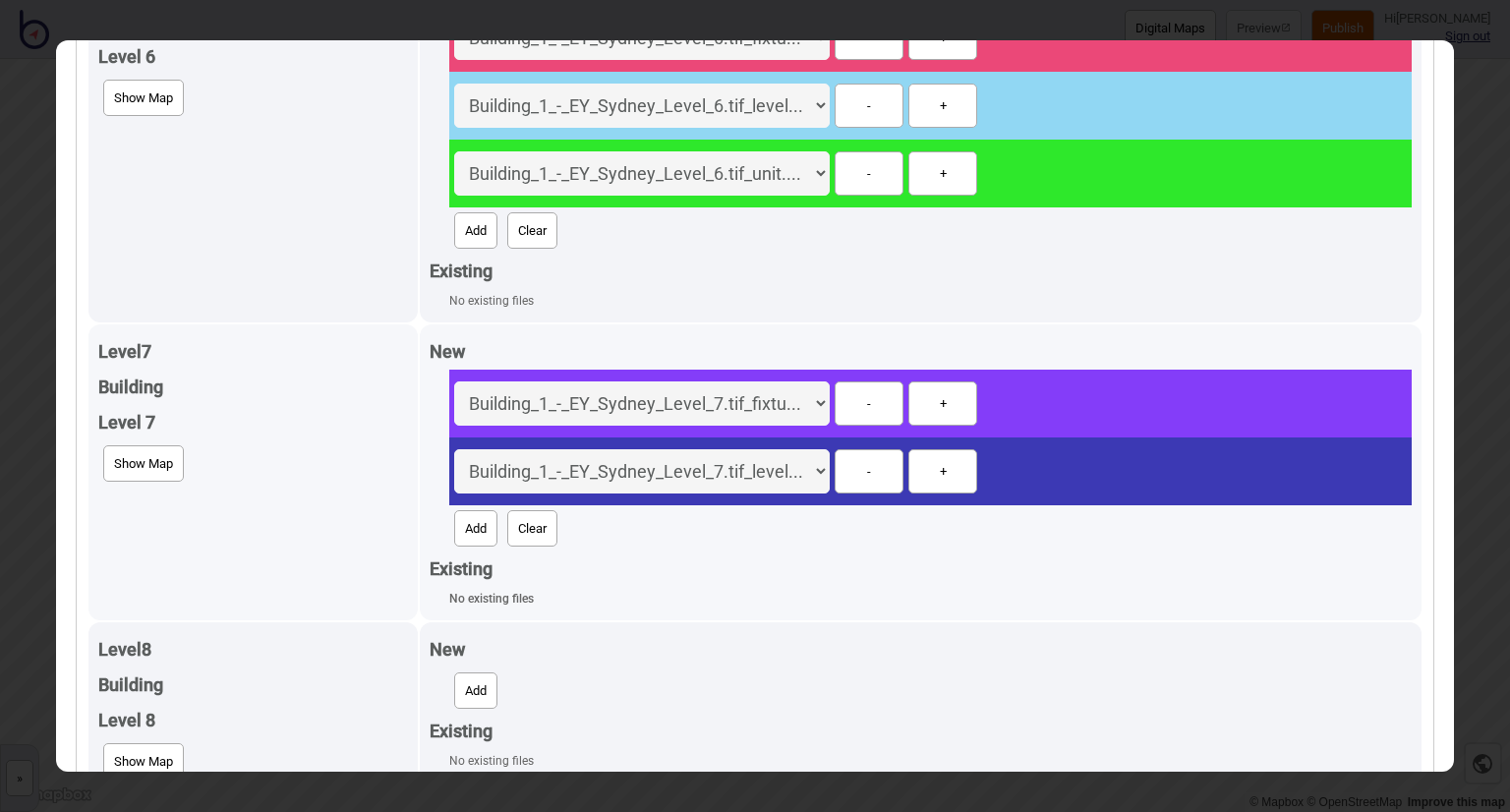
click at [454, 519] on button "Add" at bounding box center [476, 528] width 43 height 36
select select "Building_1_-_EY_Sydney_Level_7.tif_unit.geojson"
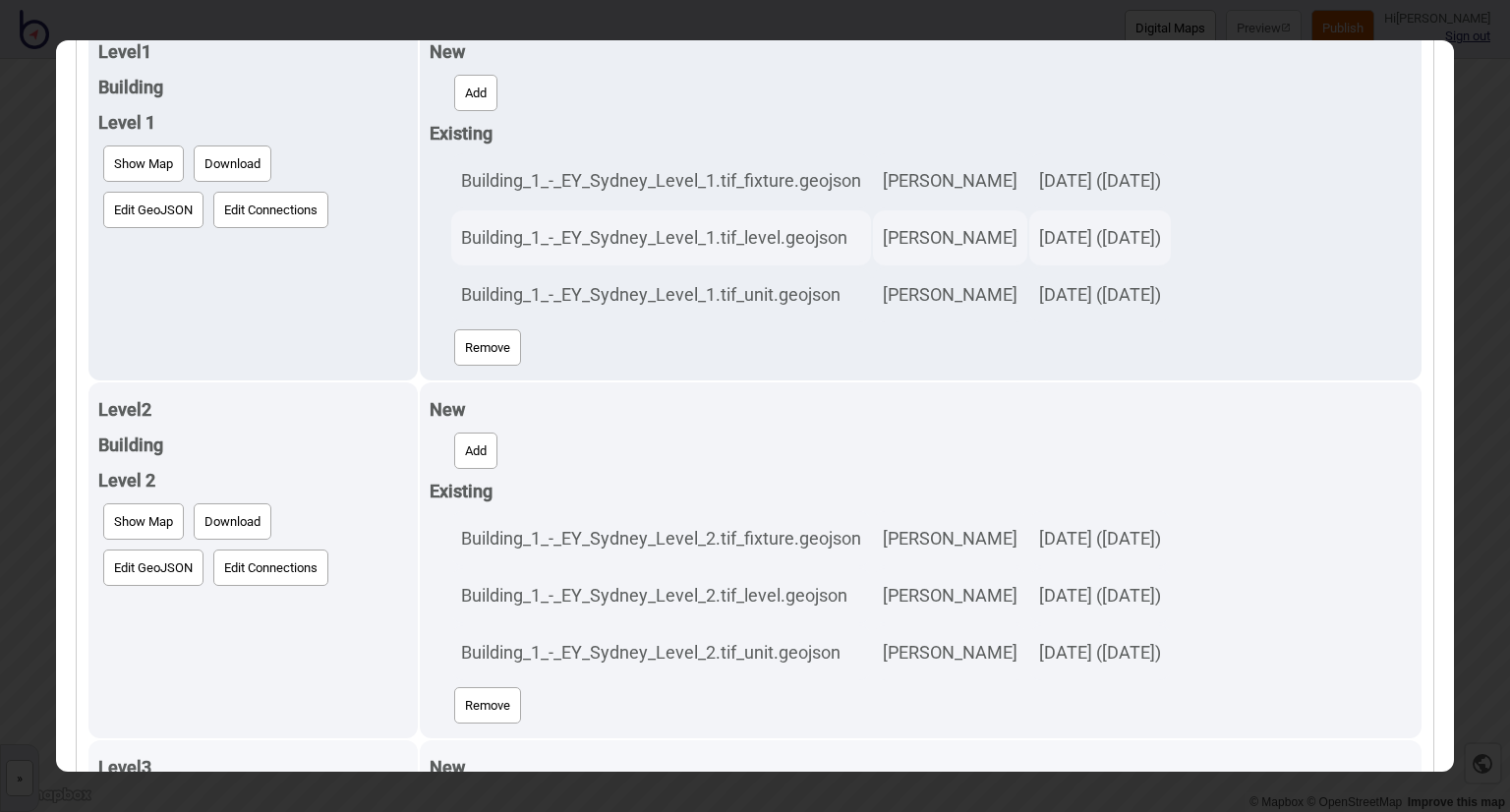
scroll to position [0, 0]
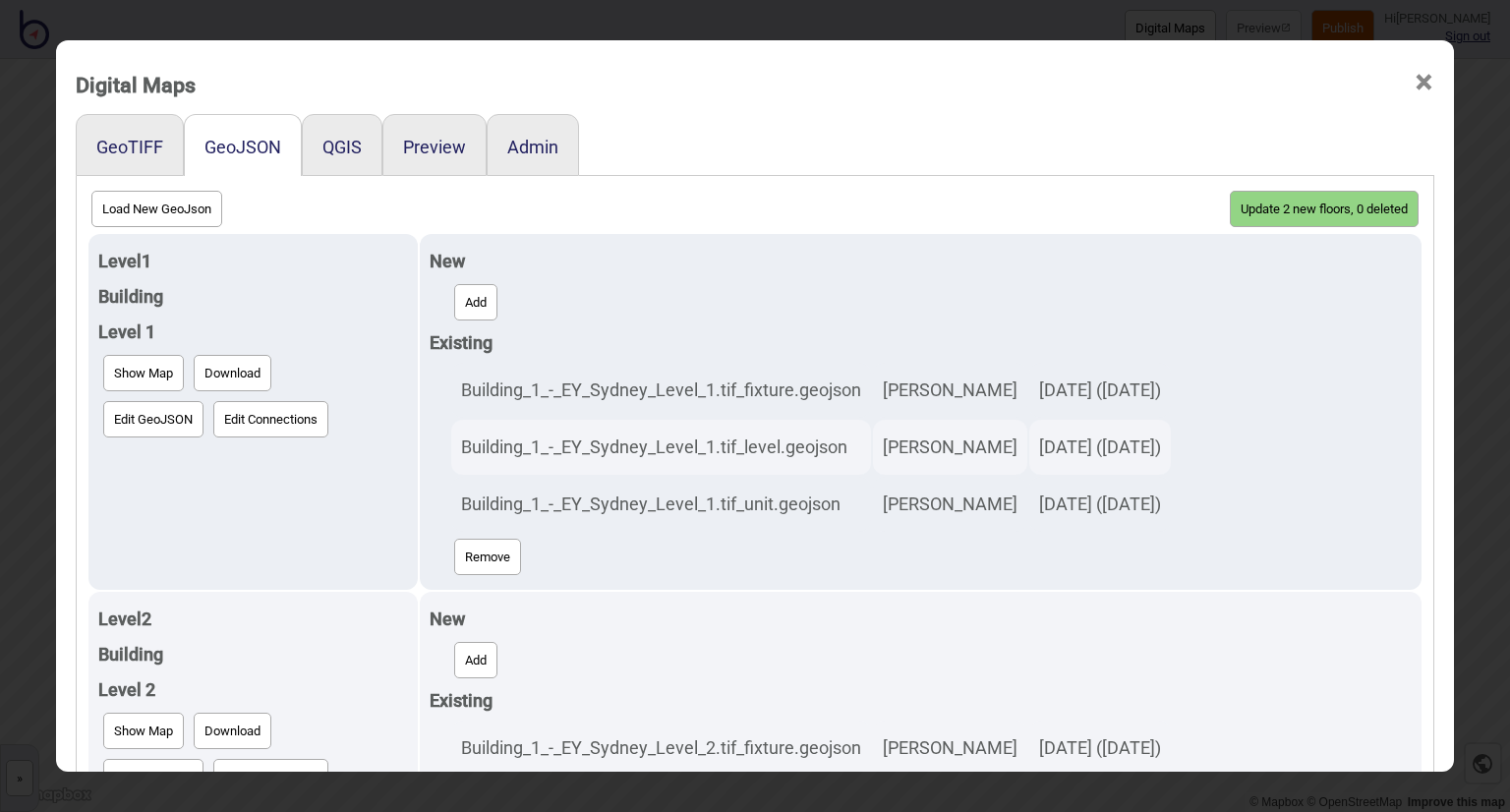
click at [1301, 210] on button "Update 2 new floors, 0 deleted" at bounding box center [1324, 208] width 189 height 36
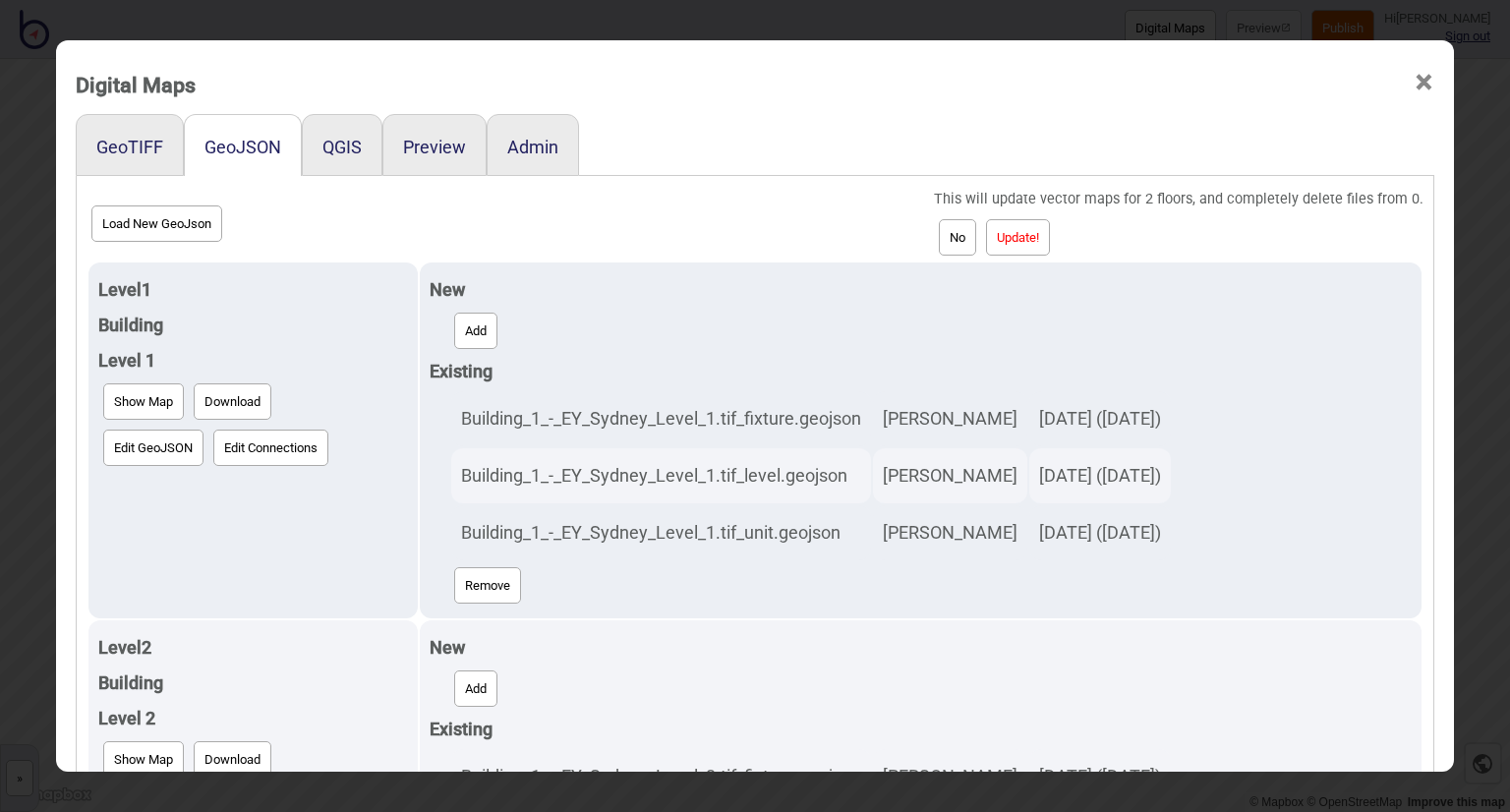
click at [1020, 233] on button "Update!" at bounding box center [1017, 237] width 64 height 36
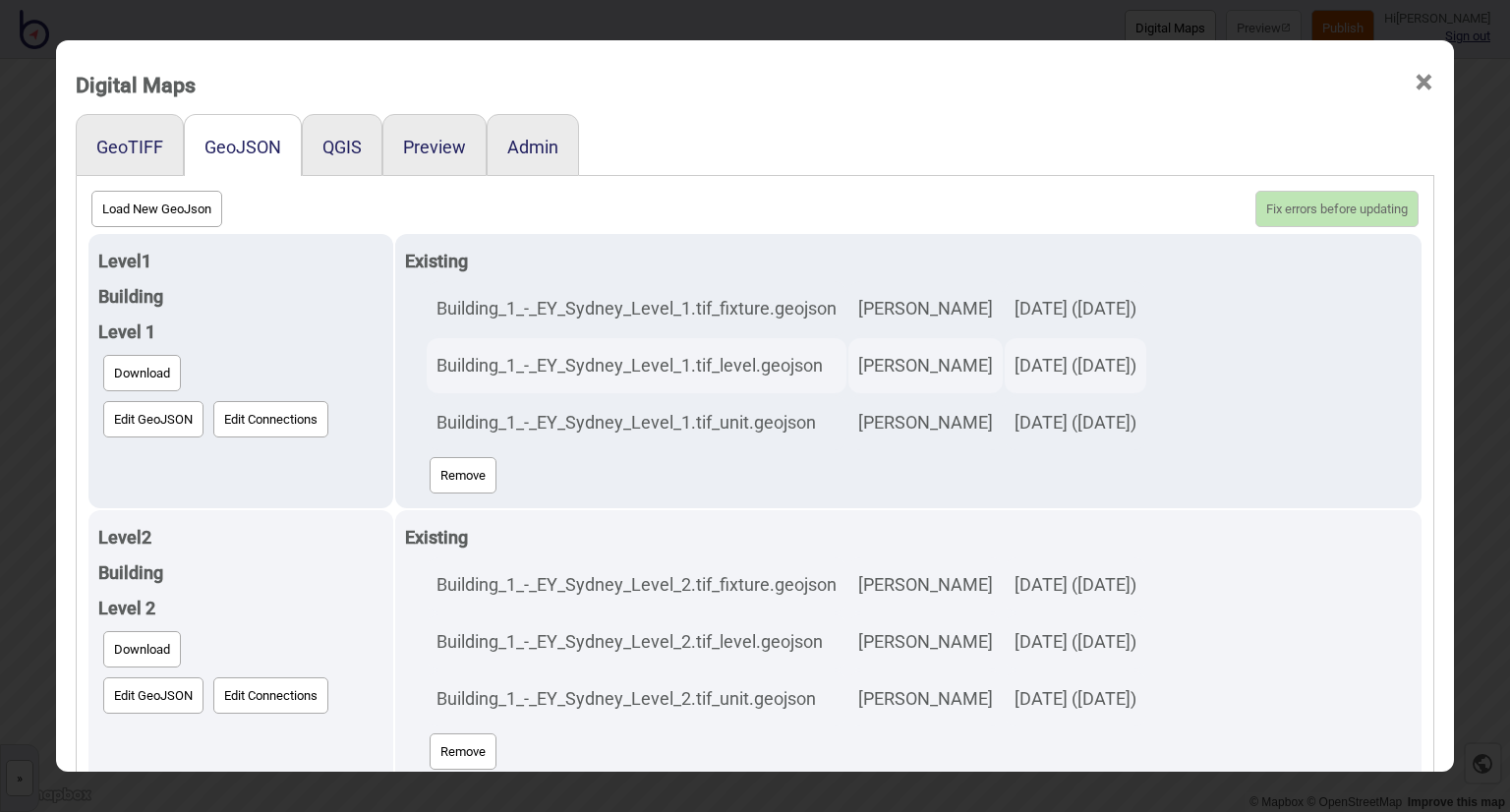
click at [1414, 82] on span "×" at bounding box center [1423, 83] width 21 height 65
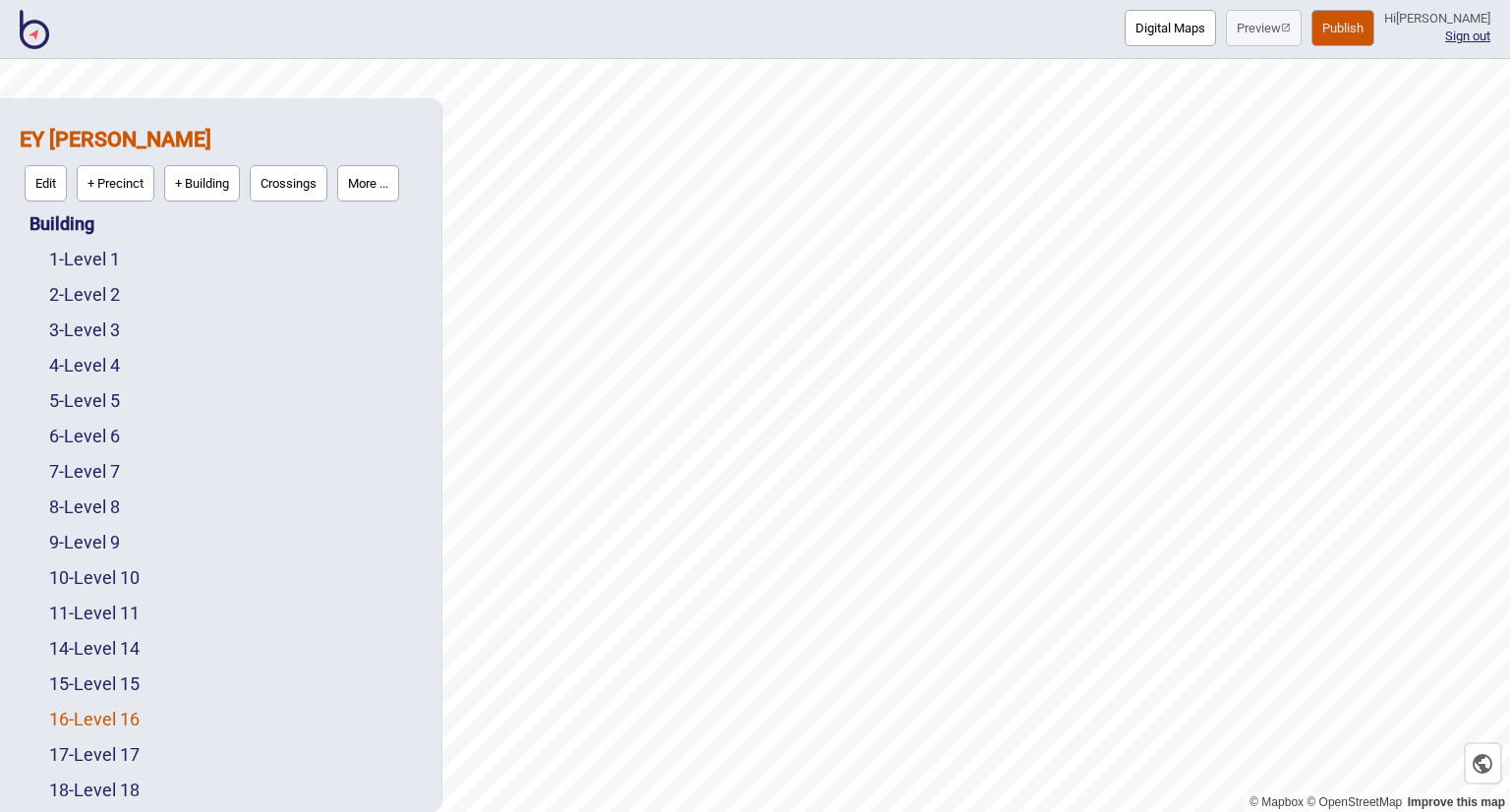
click at [106, 712] on link "16 - Level 16" at bounding box center [94, 719] width 90 height 21
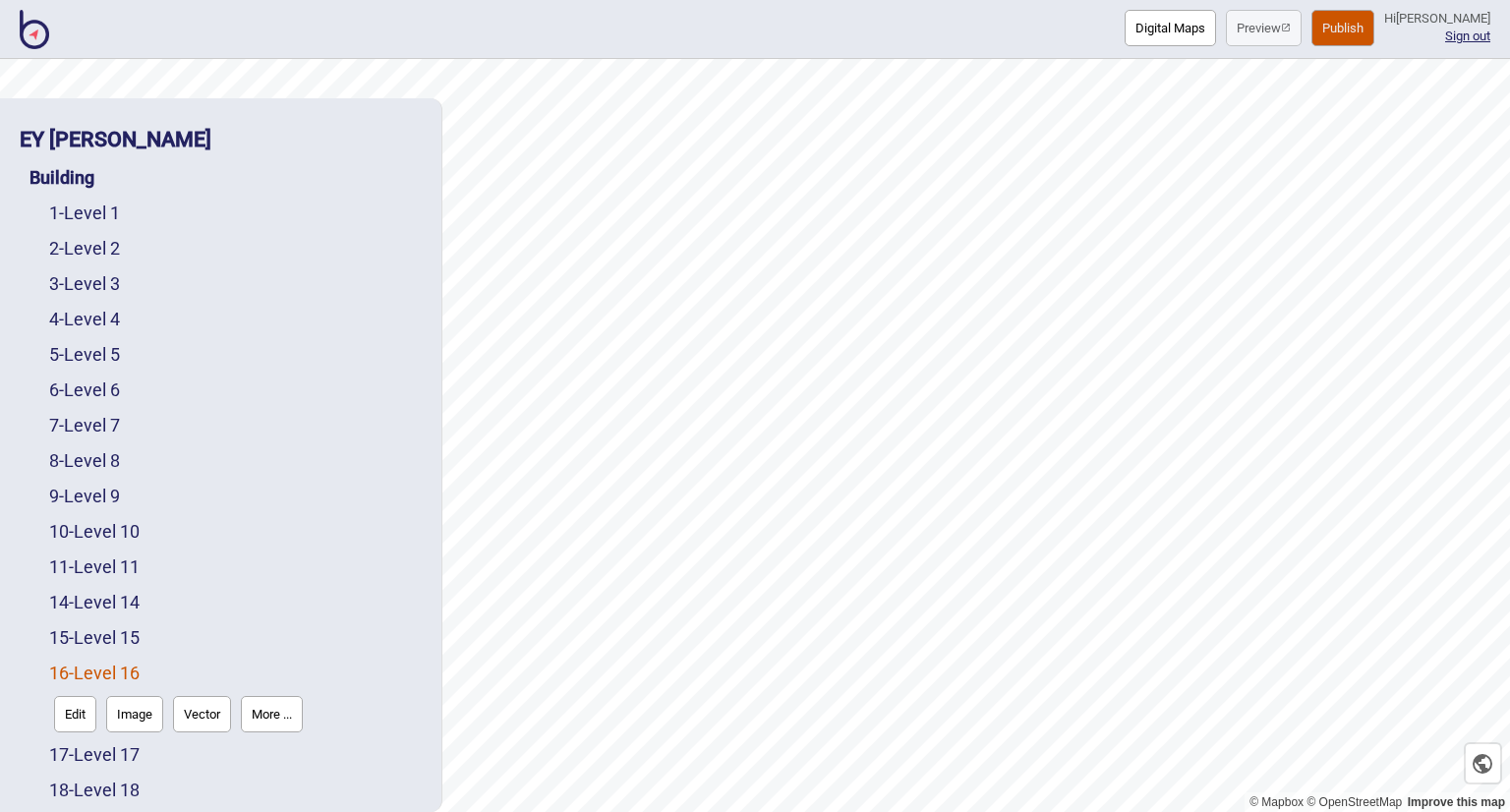
click at [69, 708] on button "Edit" at bounding box center [75, 714] width 42 height 36
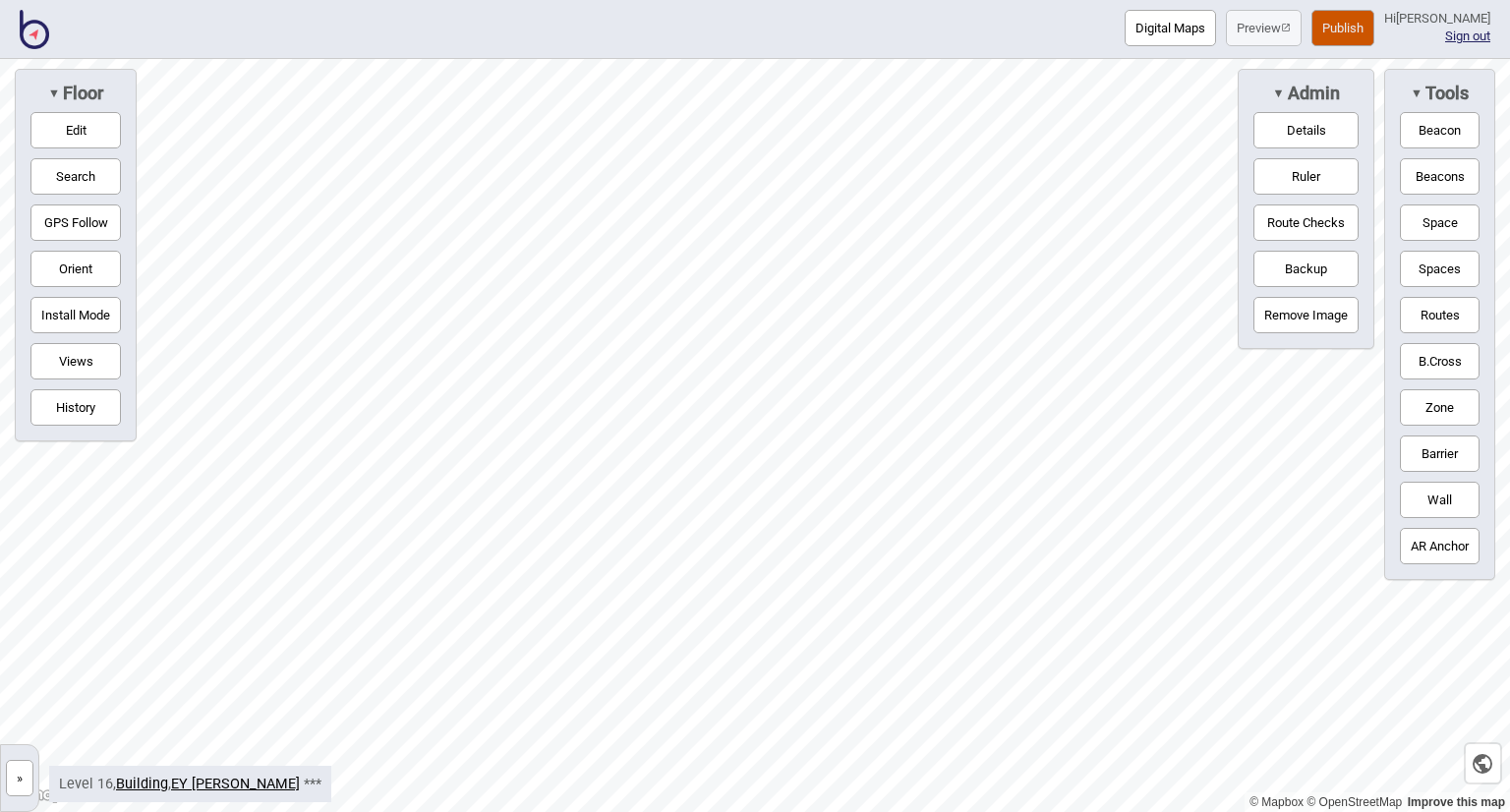
click at [1162, 37] on button "Digital Maps" at bounding box center [1170, 28] width 91 height 36
